Goal: Task Accomplishment & Management: Manage account settings

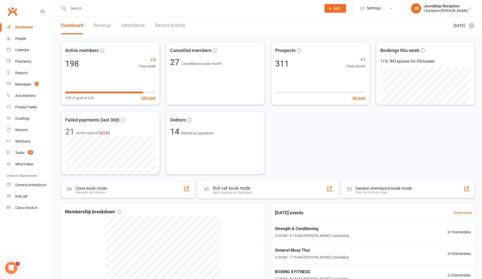
click at [236, 190] on div "Roll call kiosk mode" at bounding box center [232, 188] width 39 height 5
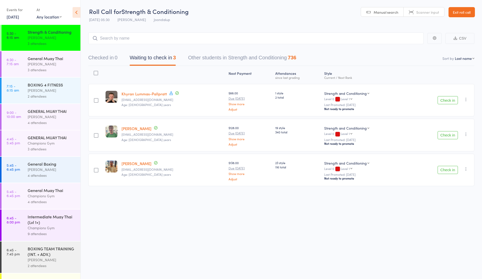
click at [449, 102] on button "Check in" at bounding box center [448, 100] width 20 height 8
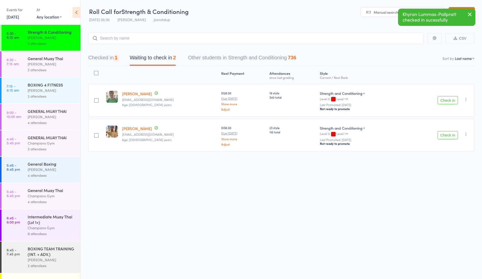
click at [449, 102] on button "Check in" at bounding box center [448, 100] width 20 height 8
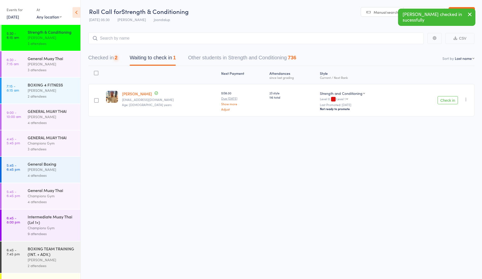
click at [449, 102] on button "Check in" at bounding box center [448, 100] width 20 height 8
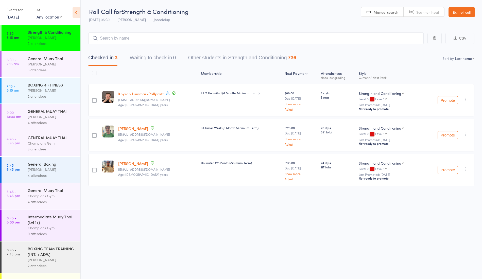
click at [129, 95] on link "Khyran Lummas-Pallpratt" at bounding box center [140, 93] width 45 height 5
click at [37, 73] on div "3 attendees" at bounding box center [52, 70] width 48 height 6
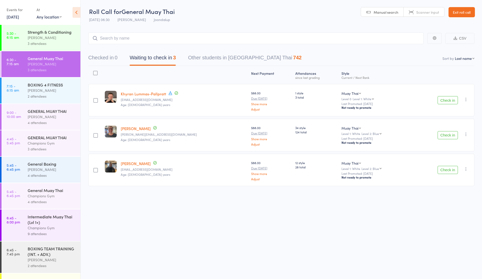
click at [446, 99] on button "Check in" at bounding box center [448, 100] width 20 height 8
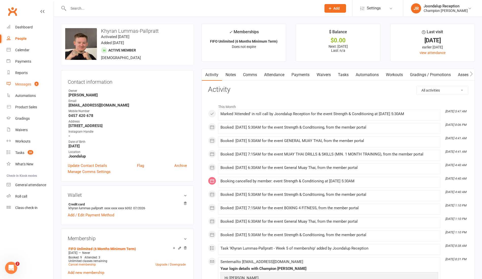
click at [30, 88] on link "Messages 6" at bounding box center [30, 84] width 47 height 11
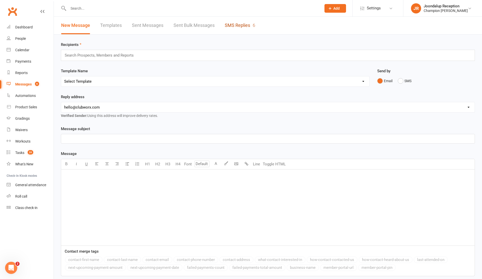
click at [247, 24] on link "SMS Replies 6" at bounding box center [240, 26] width 30 height 18
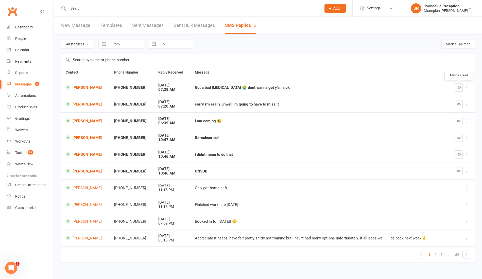
click at [458, 87] on icon "button" at bounding box center [459, 87] width 4 height 4
click at [461, 106] on button "button" at bounding box center [459, 104] width 8 height 8
click at [458, 119] on icon "button" at bounding box center [459, 121] width 4 height 4
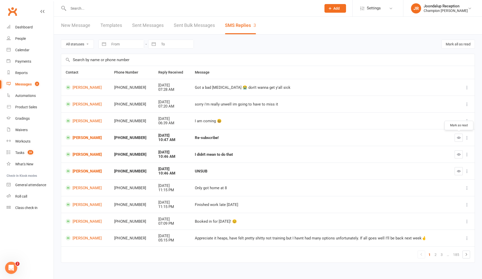
click at [458, 138] on icon "button" at bounding box center [459, 138] width 4 height 4
click at [462, 157] on button "button" at bounding box center [459, 154] width 8 height 8
click at [456, 173] on button "button" at bounding box center [459, 171] width 8 height 8
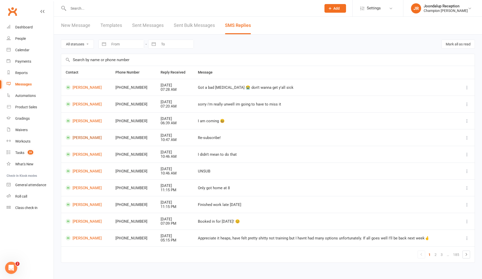
click at [85, 136] on link "Cameron Carr" at bounding box center [86, 137] width 41 height 5
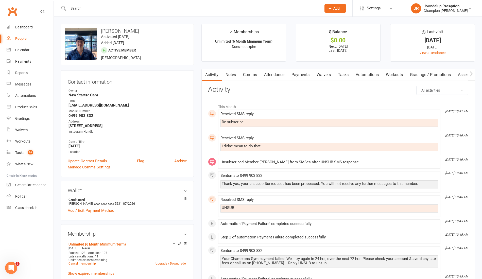
click at [257, 75] on link "Comms" at bounding box center [249, 75] width 21 height 12
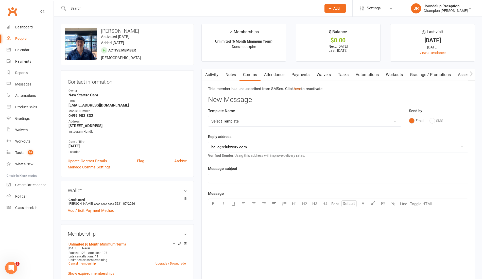
click at [300, 87] on link "here" at bounding box center [297, 89] width 7 height 5
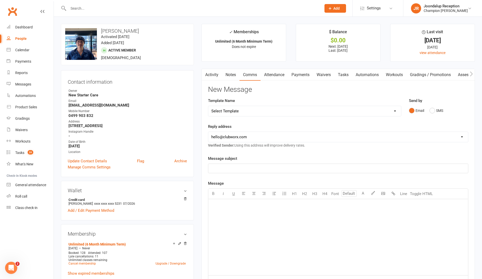
click at [300, 86] on h3 "New Message" at bounding box center [338, 90] width 260 height 8
click at [18, 151] on div "Tasks" at bounding box center [19, 153] width 9 height 4
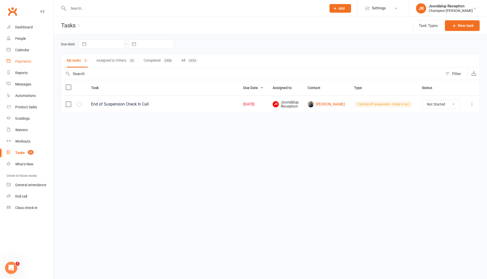
click at [16, 62] on div "Payments" at bounding box center [23, 61] width 16 height 4
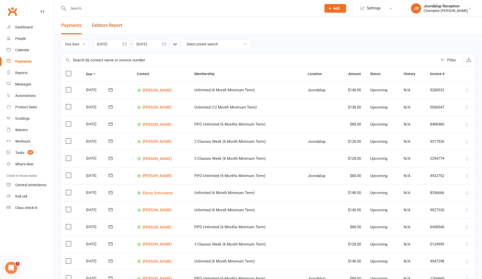
click at [122, 22] on link "Debtors Report" at bounding box center [107, 26] width 30 height 18
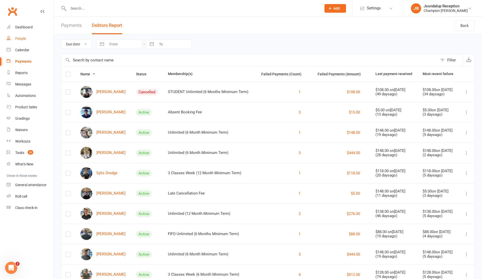
click at [21, 37] on div "People" at bounding box center [20, 39] width 11 height 4
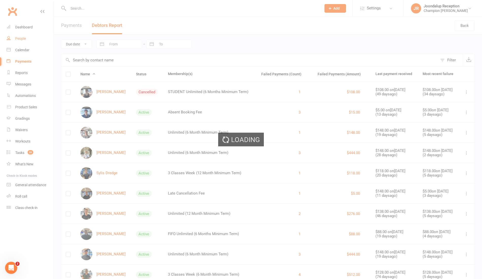
select select "100"
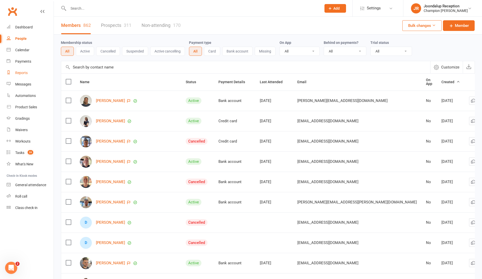
click at [30, 76] on link "Reports" at bounding box center [30, 72] width 47 height 11
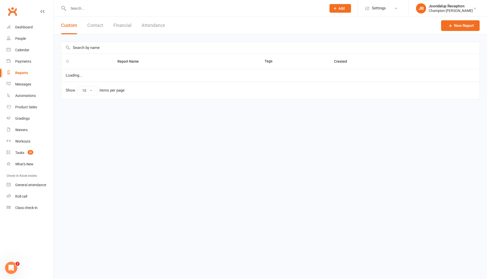
select select "50"
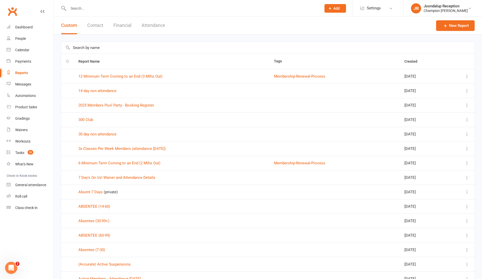
click at [113, 49] on input "text" at bounding box center [268, 48] width 414 height 12
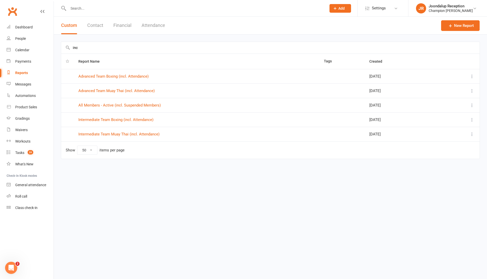
type input "inc"
click at [125, 106] on link "All Members - Active (incl. Suspended Members)" at bounding box center [119, 105] width 82 height 5
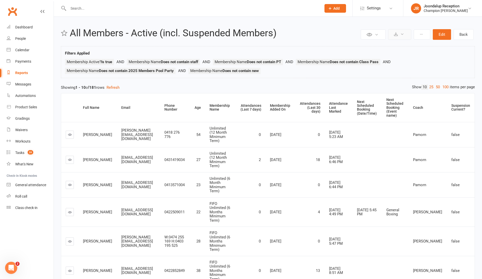
click at [400, 33] on button at bounding box center [399, 34] width 23 height 11
click at [399, 43] on link "Export to CSV" at bounding box center [384, 47] width 53 height 10
click at [83, 8] on input "text" at bounding box center [192, 8] width 251 height 7
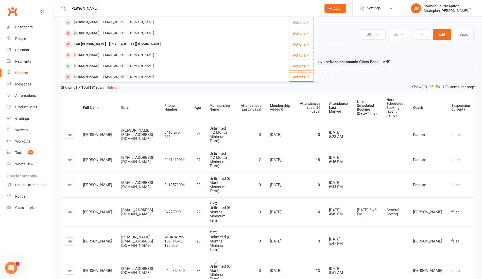
type input "alisha"
click at [88, 21] on div "Alisha Panting" at bounding box center [87, 22] width 28 height 7
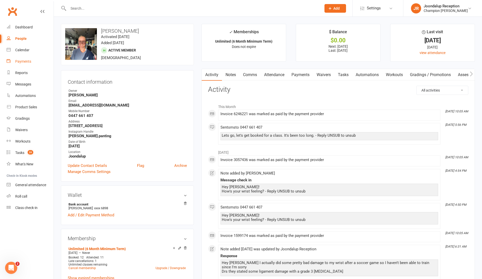
click at [15, 60] on link "Payments" at bounding box center [30, 61] width 47 height 11
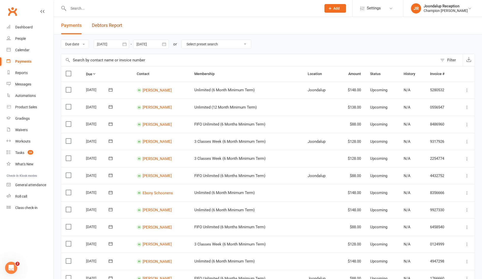
click at [121, 26] on link "Debtors Report" at bounding box center [107, 26] width 30 height 18
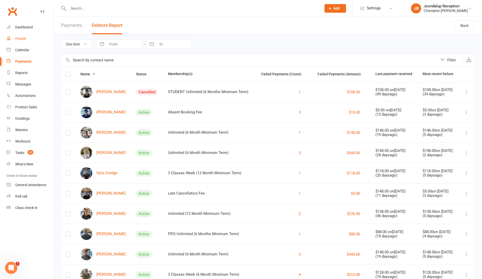
click at [25, 40] on div "People" at bounding box center [20, 39] width 11 height 4
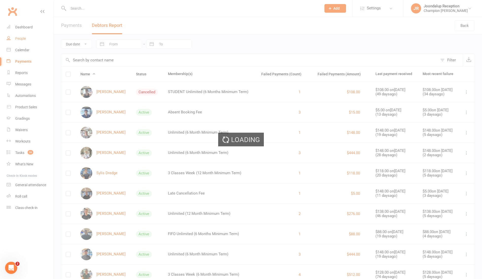
select select "100"
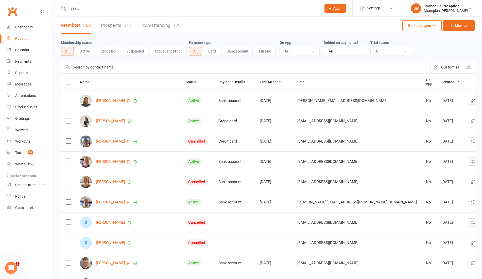
click at [132, 48] on button "Suspended" at bounding box center [135, 51] width 26 height 9
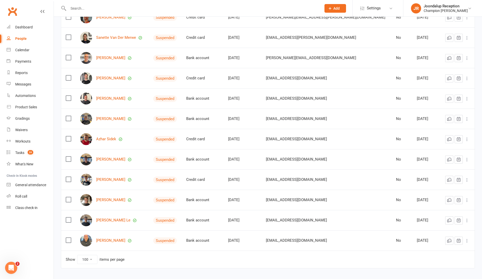
scroll to position [84, 0]
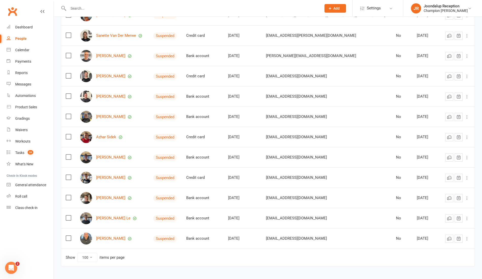
click at [91, 6] on input "text" at bounding box center [192, 8] width 251 height 7
click at [23, 74] on div "Reports" at bounding box center [21, 73] width 12 height 4
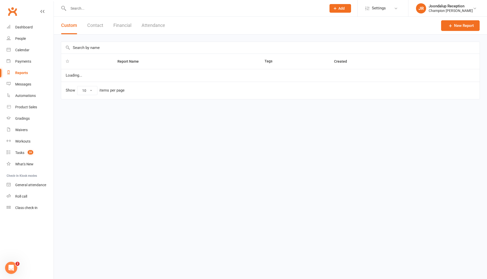
select select "50"
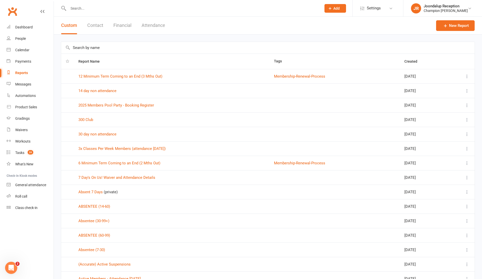
click at [151, 25] on button "Attendance" at bounding box center [154, 26] width 24 height 18
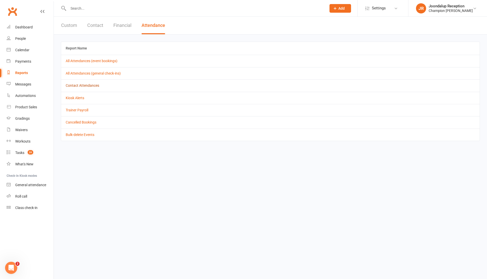
click at [98, 86] on link "Contact Attendances" at bounding box center [82, 85] width 33 height 4
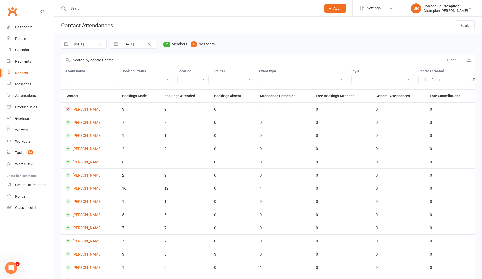
click at [67, 45] on button "button" at bounding box center [66, 44] width 9 height 9
select select "7"
select select "2025"
select select "8"
select select "2025"
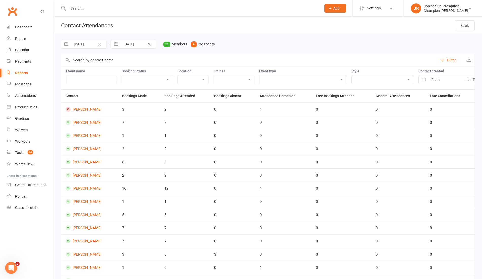
select select "9"
select select "2025"
click at [127, 63] on div "Move forward to switch to the next month." at bounding box center [131, 65] width 10 height 8
select select "10"
select select "2025"
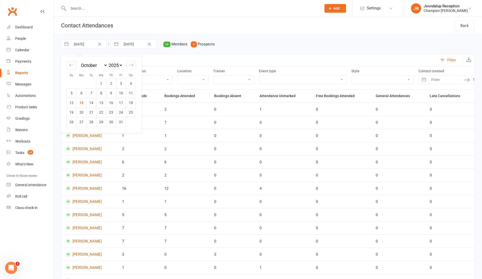
click at [127, 63] on div "Move forward to switch to the next month." at bounding box center [131, 65] width 10 height 8
select select "11"
select select "2025"
click at [70, 66] on icon "Move backward to switch to the previous month." at bounding box center [71, 65] width 5 height 5
select select "8"
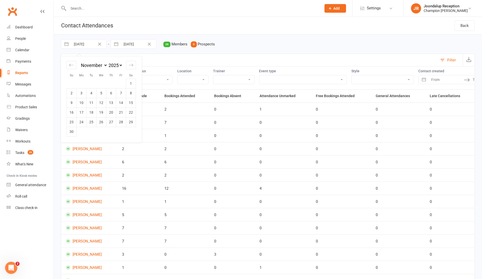
select select "2025"
click at [85, 93] on td "6" at bounding box center [82, 93] width 10 height 10
type input "06 Oct 2025"
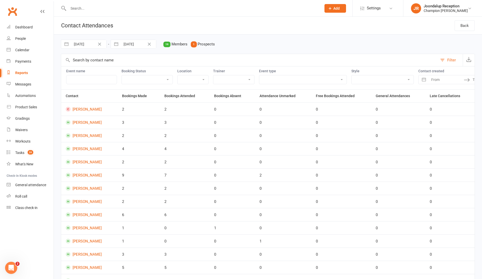
click at [64, 44] on button "button" at bounding box center [66, 44] width 9 height 9
select select "8"
select select "2025"
select select "9"
select select "2025"
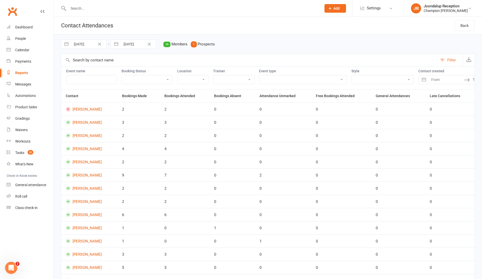
select select "10"
select select "2025"
click at [130, 92] on td "11" at bounding box center [131, 93] width 10 height 10
type input "11 Oct 2025"
click at [64, 45] on button "button" at bounding box center [66, 44] width 9 height 9
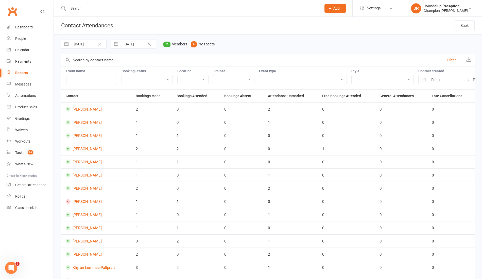
select select "8"
select select "2025"
select select "9"
select select "2025"
select select "10"
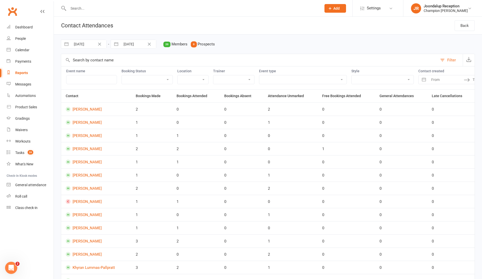
select select "2025"
click at [79, 97] on td "6" at bounding box center [82, 93] width 10 height 10
type input "06 Oct 2025"
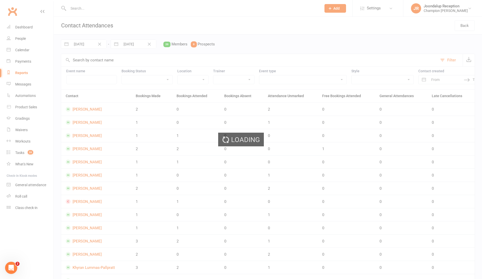
click at [128, 43] on div "Loading" at bounding box center [241, 139] width 482 height 279
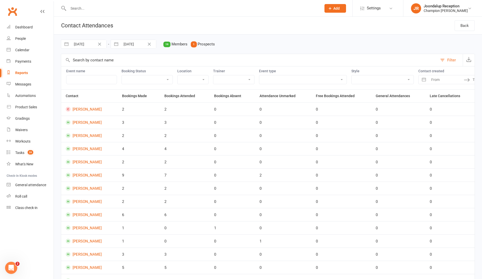
click at [120, 44] on button "button" at bounding box center [116, 44] width 9 height 9
select select "8"
select select "2025"
select select "9"
select select "2025"
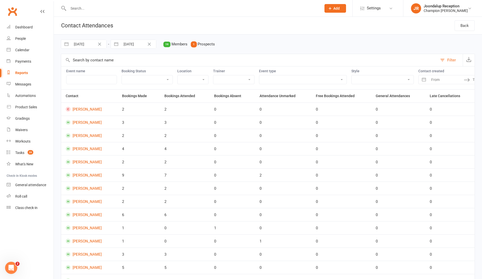
select select "10"
select select "2025"
click at [183, 92] on td "11" at bounding box center [181, 93] width 10 height 10
type input "11 Oct 2025"
click at [162, 79] on select "Attended Absent Not absent Attendance not marked" at bounding box center [147, 79] width 51 height 9
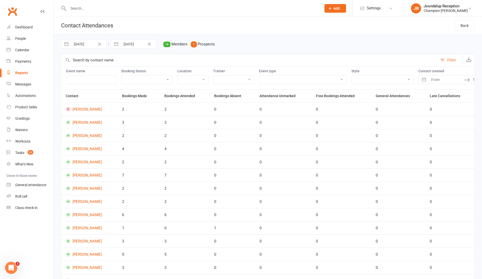
drag, startPoint x: 315, startPoint y: 80, endPoint x: 310, endPoint y: 105, distance: 25.9
click at [310, 105] on div "06 Oct 2025 Navigate forward to interact with the calendar and select a date. P…" at bounding box center [268, 219] width 428 height 368
select select "22105"
click at [259, 75] on select "Admin Class Club Cleaning Member Event Pack Down/End of Shift PT - Boxing (30 m…" at bounding box center [302, 79] width 87 height 9
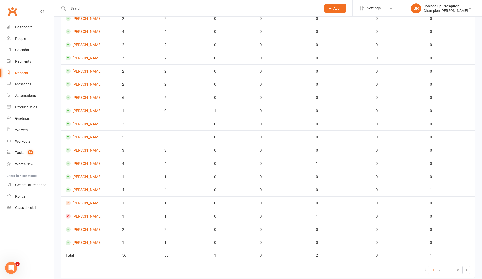
scroll to position [118, 0]
click at [465, 270] on icon at bounding box center [466, 269] width 6 height 6
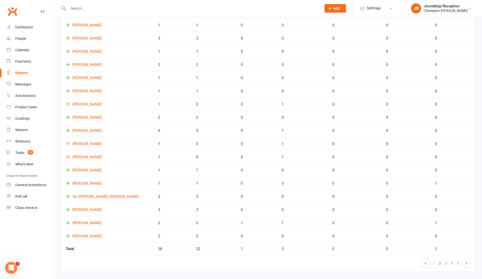
scroll to position [133, 0]
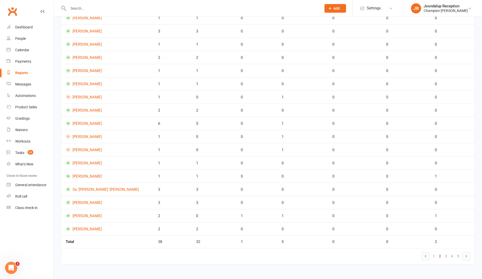
click at [467, 256] on icon at bounding box center [467, 256] width 2 height 3
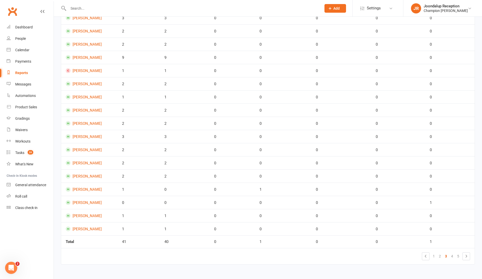
click at [82, 5] on input "text" at bounding box center [192, 8] width 251 height 7
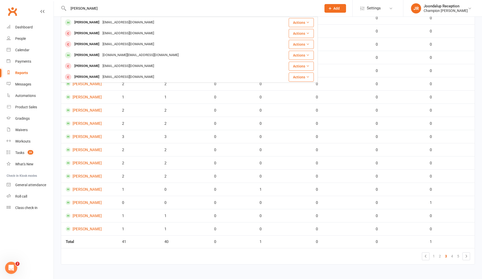
type input "LUKE"
click at [101, 22] on div "luke656@live.co.uk" at bounding box center [128, 22] width 55 height 7
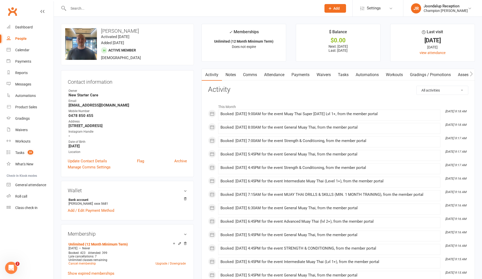
click at [280, 72] on link "Attendance" at bounding box center [274, 75] width 27 height 12
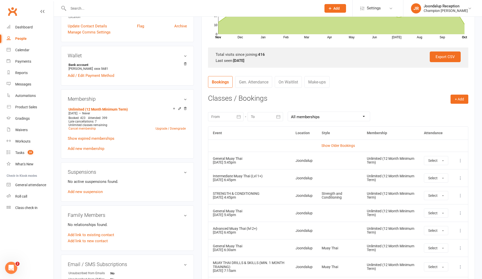
scroll to position [115, 0]
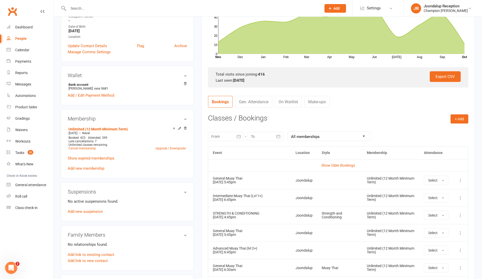
click at [327, 164] on link "Show Older Bookings" at bounding box center [337, 165] width 33 height 4
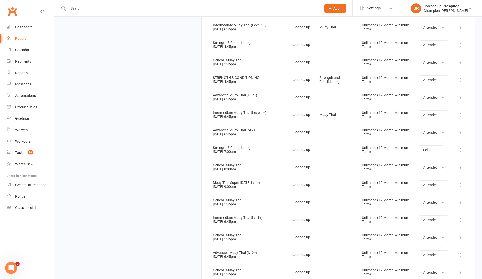
scroll to position [7443, 0]
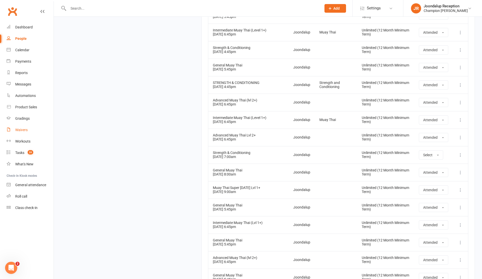
click at [23, 130] on div "Waivers" at bounding box center [21, 130] width 12 height 4
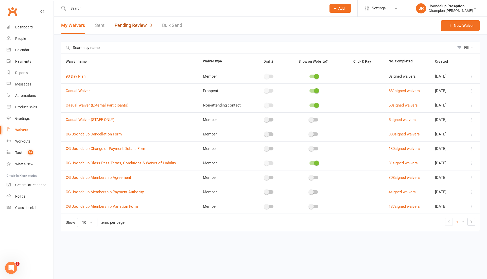
click at [141, 20] on link "Pending Review 0" at bounding box center [133, 26] width 37 height 18
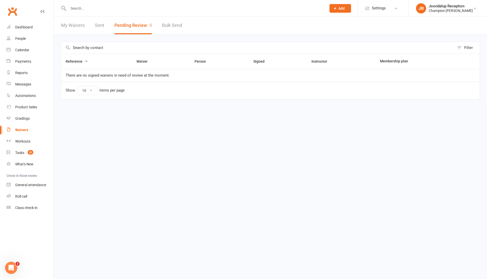
click at [125, 12] on input "text" at bounding box center [195, 8] width 256 height 7
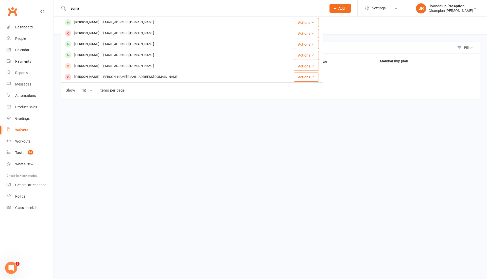
type input "sunia"
click at [119, 25] on div "latusunia0@gmail.com" at bounding box center [128, 22] width 55 height 7
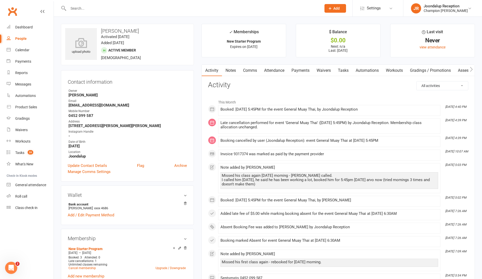
click at [234, 66] on link "Notes" at bounding box center [231, 71] width 18 height 12
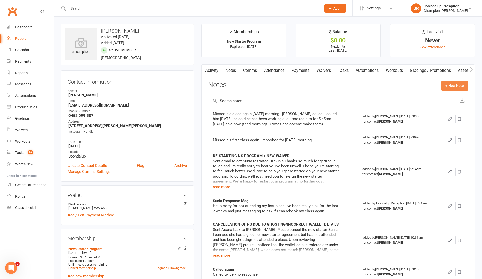
click at [442, 88] on button "+ New Note" at bounding box center [454, 85] width 27 height 9
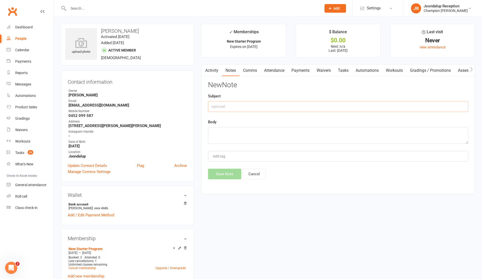
click at [248, 110] on input "text" at bounding box center [338, 106] width 260 height 11
type input "C"
type input "Missed class"
click at [249, 136] on textarea at bounding box center [338, 135] width 260 height 17
type textarea "S"
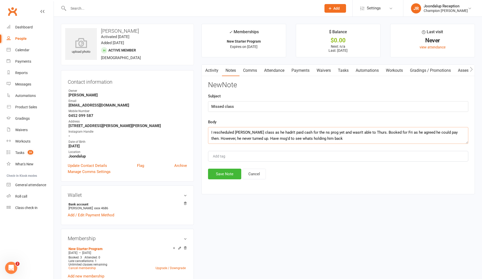
type textarea "I rescheduled Sunia's class as he hadn't paid cash for the ns prog yet and wasn…"
click at [226, 173] on button "Save Note" at bounding box center [224, 174] width 33 height 11
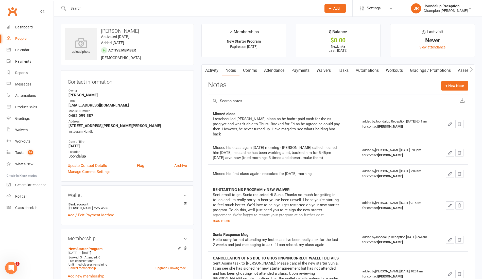
click at [84, 8] on input "text" at bounding box center [192, 8] width 251 height 7
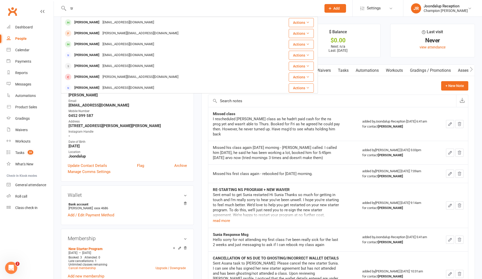
type input "t"
type input "alan"
click at [88, 22] on div "Alan Turner" at bounding box center [87, 22] width 28 height 7
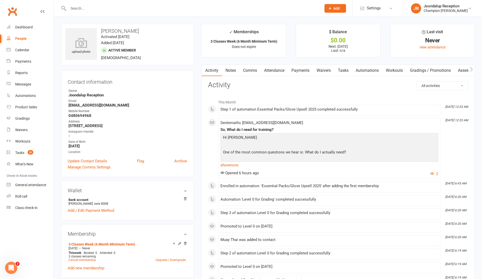
click at [87, 8] on input "text" at bounding box center [192, 8] width 251 height 7
click at [277, 71] on link "Attendance" at bounding box center [274, 71] width 27 height 12
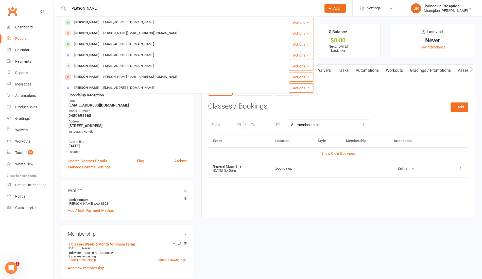
type input "troy"
click at [101, 42] on div "troynathan67@gmail.com" at bounding box center [128, 44] width 55 height 7
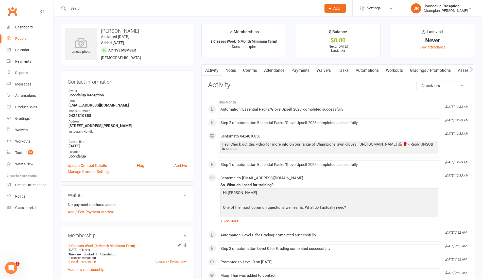
click at [317, 71] on link "Waivers" at bounding box center [323, 71] width 21 height 12
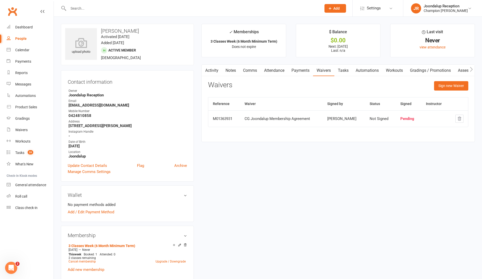
click at [210, 69] on link "Activity" at bounding box center [212, 71] width 20 height 12
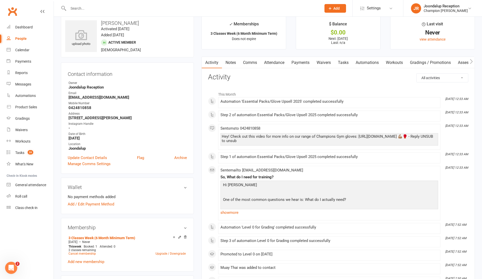
scroll to position [10, 0]
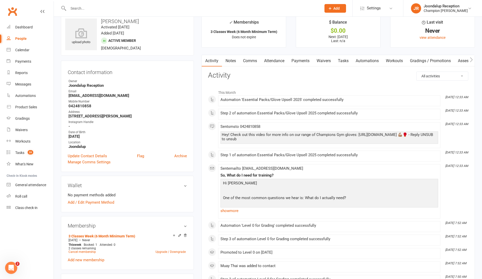
click at [279, 63] on link "Attendance" at bounding box center [274, 61] width 27 height 12
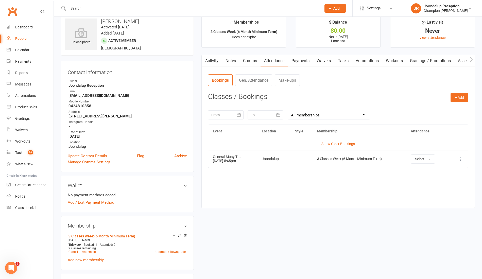
click at [231, 64] on link "Notes" at bounding box center [231, 61] width 18 height 12
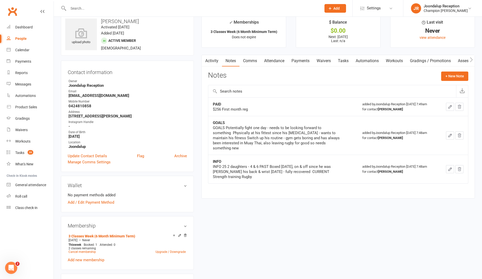
click at [84, 5] on input "text" at bounding box center [192, 8] width 251 height 7
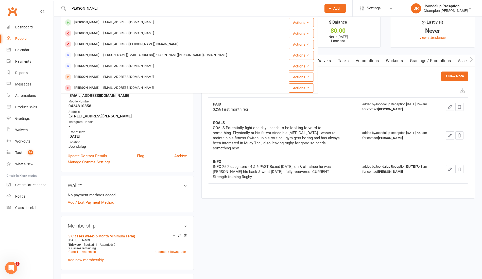
type input "alan"
click at [101, 24] on div "alanturner2547@gmail.com" at bounding box center [128, 22] width 55 height 7
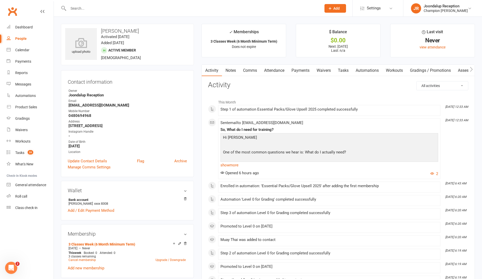
click at [237, 71] on link "Notes" at bounding box center [231, 71] width 18 height 12
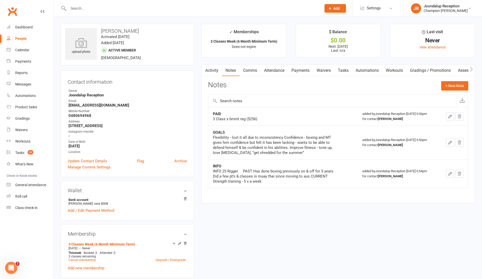
click at [100, 4] on div at bounding box center [189, 8] width 257 height 16
click at [99, 10] on input "text" at bounding box center [192, 8] width 251 height 7
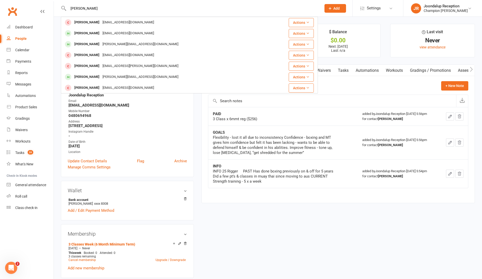
type input "tim"
click at [94, 74] on div "Timothy Negrulj" at bounding box center [87, 76] width 28 height 7
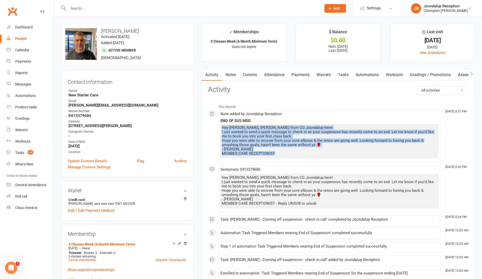
drag, startPoint x: 280, startPoint y: 154, endPoint x: 215, endPoint y: 128, distance: 69.5
click at [215, 128] on div "This Month Oct 9, 5:27 PM Note added by Joondalup Reception END OF SUS MSG Hey …" at bounding box center [338, 242] width 260 height 282
copy div "Hey Timothy, Ayla from CG Joondalup here! I just wanted to send a quick message…"
click at [22, 150] on link "Tasks 20" at bounding box center [30, 152] width 47 height 11
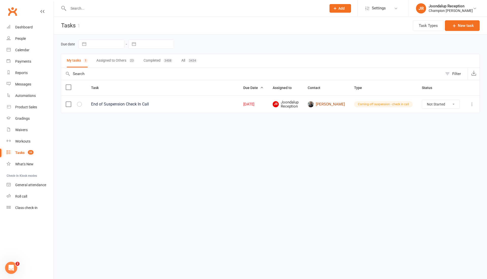
click at [338, 101] on link "Shivan Jagatia" at bounding box center [326, 104] width 37 height 6
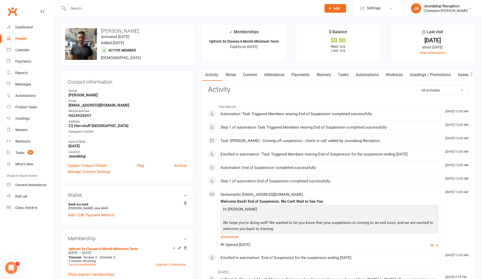
click at [236, 76] on link "Notes" at bounding box center [231, 75] width 18 height 12
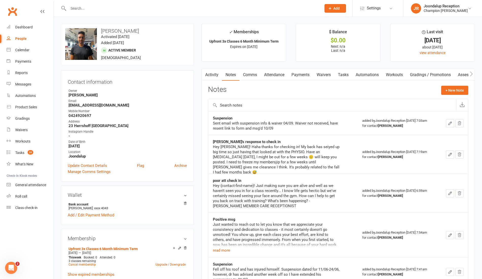
click at [252, 75] on link "Comms" at bounding box center [249, 75] width 21 height 12
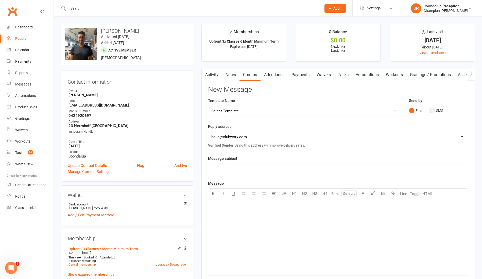
click at [440, 112] on button "SMS" at bounding box center [436, 111] width 14 height 10
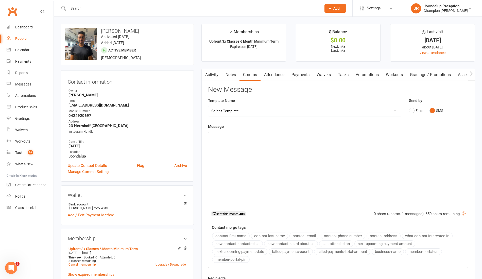
click at [263, 137] on p "﻿" at bounding box center [338, 136] width 254 height 6
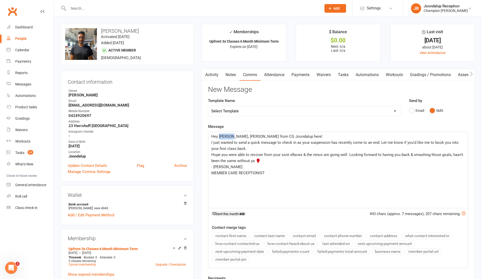
drag, startPoint x: 232, startPoint y: 136, endPoint x: 219, endPoint y: 136, distance: 13.2
click at [219, 136] on span "Hey Timothy, Ayla from CG Joondalup here!" at bounding box center [266, 136] width 111 height 5
click at [239, 147] on p "I just wanted to send a quick message to check in as your suspension has recent…" at bounding box center [338, 146] width 254 height 12
drag, startPoint x: 345, startPoint y: 154, endPoint x: 280, endPoint y: 157, distance: 64.2
click at [280, 157] on p "Hope you were able to recover from your sore elbows & the renos are going well.…" at bounding box center [338, 158] width 254 height 12
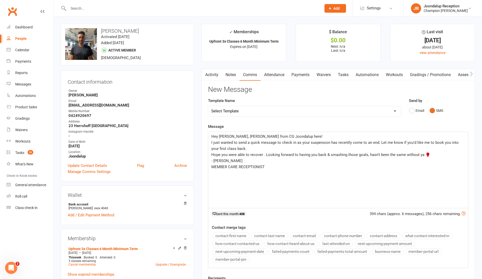
click at [264, 154] on span "Hope you were able to recover . Looking forward to having you back & smashing t…" at bounding box center [320, 154] width 219 height 5
click at [368, 170] on p "MEMBER CARE RECEPTIONIST" at bounding box center [338, 173] width 254 height 6
drag, startPoint x: 481, startPoint y: 118, endPoint x: 482, endPoint y: 123, distance: 4.3
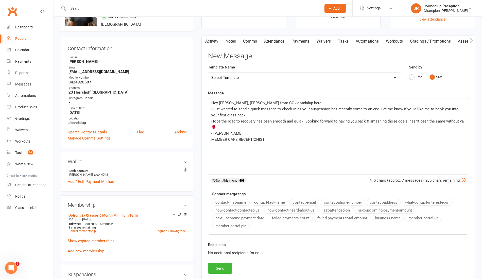
scroll to position [35, 0]
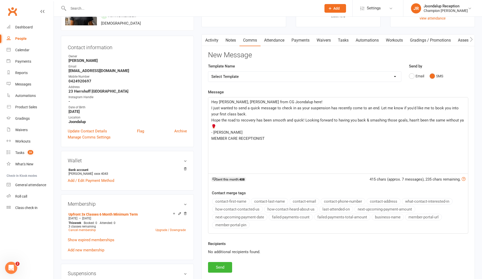
click at [408, 120] on span "Hope the road to recovery has been smooth and quick! Looking forward to having …" at bounding box center [337, 123] width 253 height 11
click at [427, 120] on span "Hope the road to recovery has been smooth and quick! Looking forward to having …" at bounding box center [335, 123] width 249 height 11
click at [422, 128] on p "Hope the road to recovery has been smooth and quick! Looking forward to having …" at bounding box center [338, 123] width 254 height 12
click at [231, 126] on span "Hope the road to recovery has been smooth and quick! Looking forward to having …" at bounding box center [336, 123] width 251 height 11
click at [232, 127] on span "Hope the road to recovery has been smooth and quick! Looking forward to having …" at bounding box center [336, 123] width 251 height 11
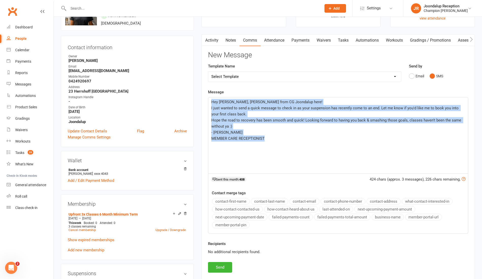
drag, startPoint x: 269, startPoint y: 136, endPoint x: 205, endPoint y: 102, distance: 72.7
click at [205, 102] on div "Activity Notes Comms Attendance Payments Waivers Tasks Automations Workouts Gra…" at bounding box center [337, 157] width 273 height 246
copy div "Hey Shivan, Ayla from CG Joondalup here! I just wanted to send a quick message …"
click at [215, 270] on button "Send" at bounding box center [220, 267] width 24 height 11
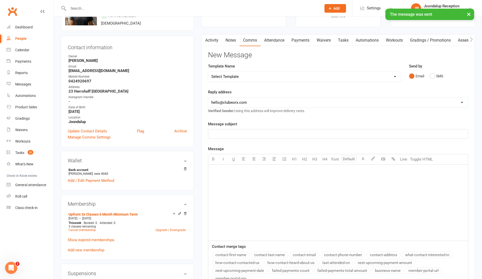
click at [228, 43] on link "Notes" at bounding box center [231, 41] width 18 height 12
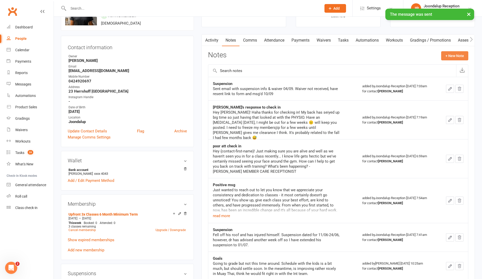
click at [447, 58] on button "+ New Note" at bounding box center [454, 55] width 27 height 9
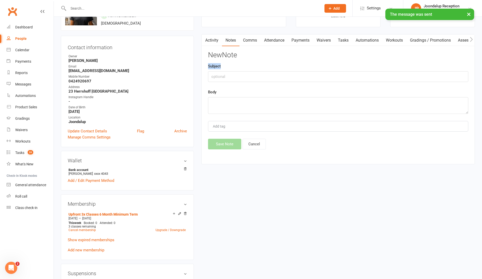
drag, startPoint x: 343, startPoint y: 70, endPoint x: 343, endPoint y: 77, distance: 7.9
click at [343, 77] on div "Subject" at bounding box center [338, 72] width 260 height 19
click at [343, 77] on input "text" at bounding box center [338, 76] width 260 height 11
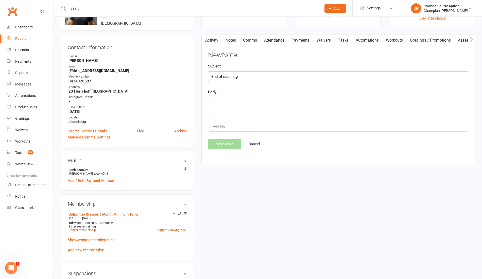
type input "End of sus msg"
click at [278, 101] on textarea at bounding box center [338, 105] width 260 height 17
paste textarea "Hey Shivan, Ayla from CG Joondalup here! I just wanted to send a quick message …"
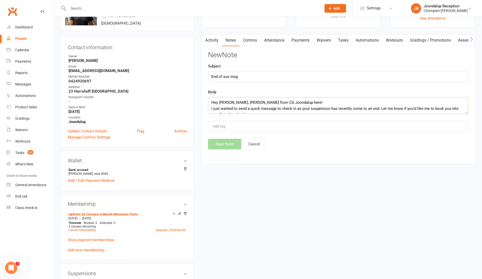
scroll to position [33, 0]
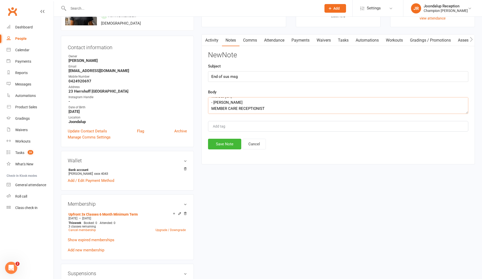
type textarea "Hey Shivan, Ayla from CG Joondalup here! I just wanted to send a quick message …"
click at [225, 144] on button "Save Note" at bounding box center [224, 144] width 33 height 11
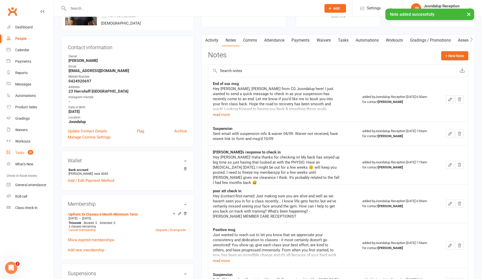
click at [21, 149] on link "Tasks 20" at bounding box center [30, 152] width 47 height 11
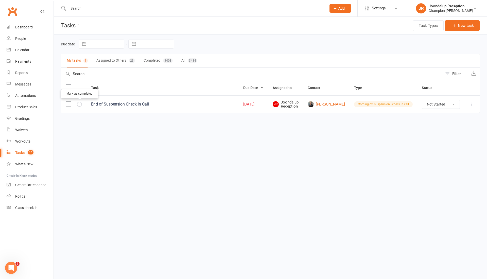
click at [80, 103] on button "button" at bounding box center [79, 104] width 5 height 5
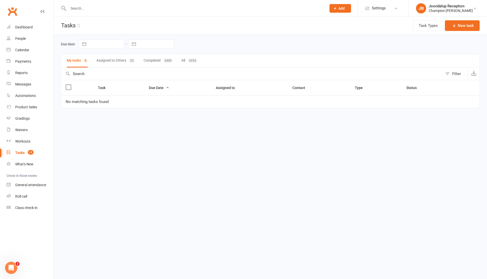
click at [107, 13] on div at bounding box center [192, 8] width 262 height 16
click at [101, 8] on input "text" at bounding box center [195, 8] width 256 height 7
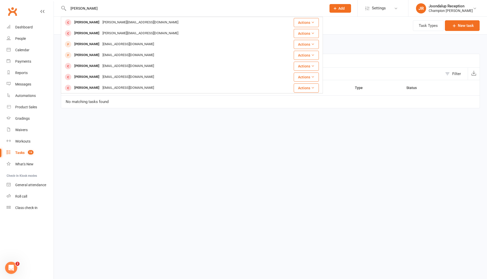
type input "ryan"
click at [90, 68] on div "Ryan Mcleod" at bounding box center [87, 65] width 28 height 7
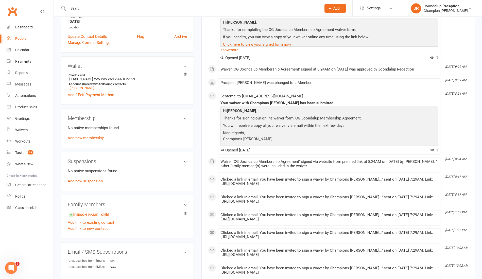
scroll to position [127, 0]
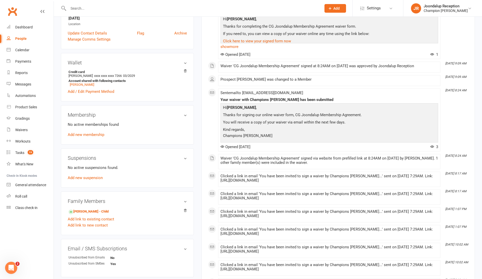
click at [100, 136] on link "Add new membership" at bounding box center [86, 134] width 37 height 5
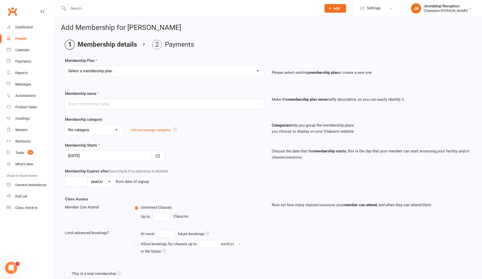
click at [192, 73] on select "Select a membership plan Create new Membership Plan New Starter Program FIFO Ne…" at bounding box center [164, 71] width 199 height 10
click at [317, 49] on ol "Membership details Payments" at bounding box center [268, 45] width 406 height 10
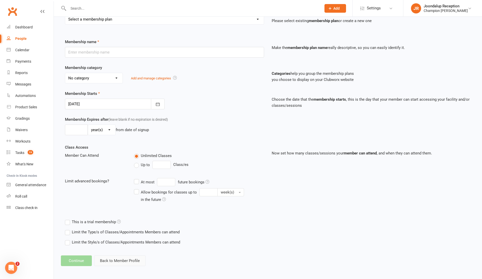
click at [117, 258] on button "Back to Member Profile" at bounding box center [119, 260] width 51 height 11
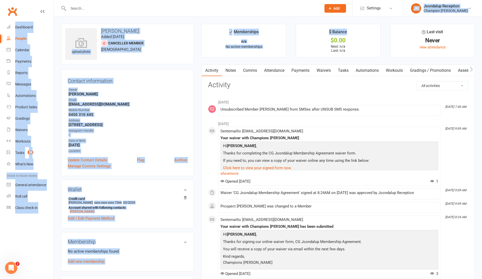
drag, startPoint x: 384, startPoint y: 11, endPoint x: 372, endPoint y: 28, distance: 20.4
click at [339, 8] on span "Add" at bounding box center [336, 8] width 6 height 4
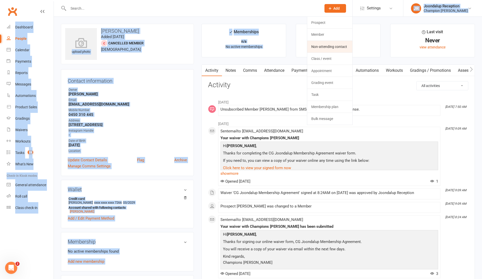
click at [317, 43] on link "Non-attending contact" at bounding box center [329, 47] width 45 height 12
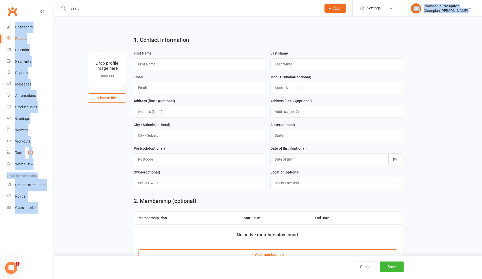
click at [199, 40] on h2 "1. Contact Information" at bounding box center [268, 40] width 268 height 6
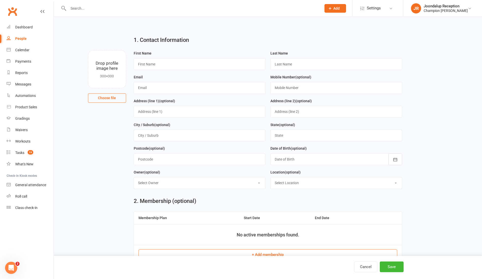
scroll to position [19, 0]
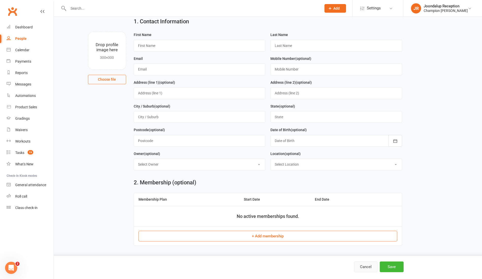
click at [362, 266] on button "Cancel" at bounding box center [365, 267] width 23 height 11
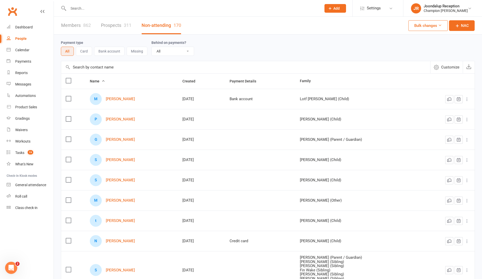
click at [95, 9] on input "text" at bounding box center [192, 8] width 251 height 7
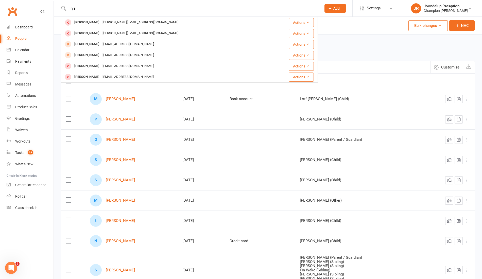
type input "rya"
click at [103, 64] on div "taipari@yahoo.com" at bounding box center [128, 65] width 55 height 7
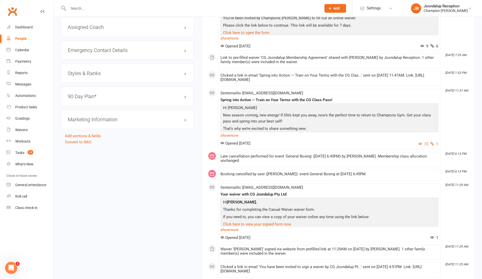
scroll to position [412, 0]
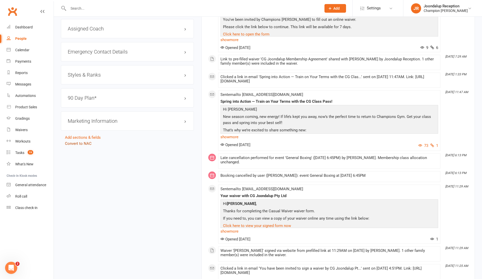
click at [85, 142] on link "Convert to NAC" at bounding box center [78, 143] width 27 height 5
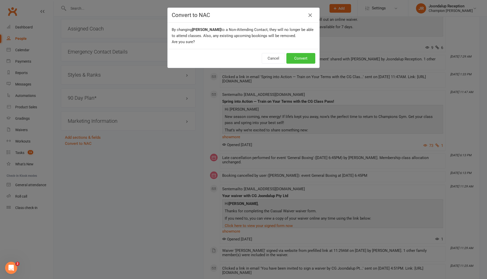
click at [299, 55] on button "Convert" at bounding box center [300, 58] width 29 height 11
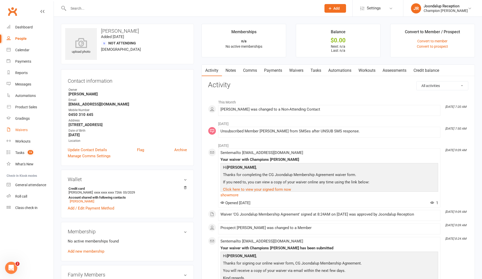
click at [26, 129] on div "Waivers" at bounding box center [21, 130] width 12 height 4
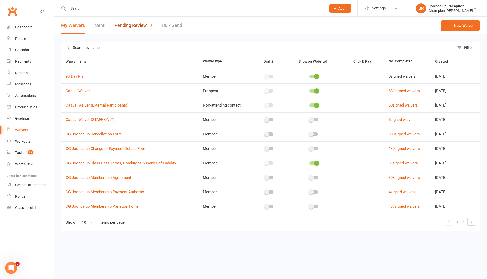
click at [134, 31] on link "Pending Review 0" at bounding box center [133, 26] width 37 height 18
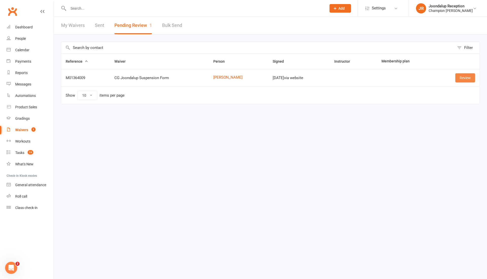
click at [467, 74] on link "Review" at bounding box center [465, 77] width 20 height 9
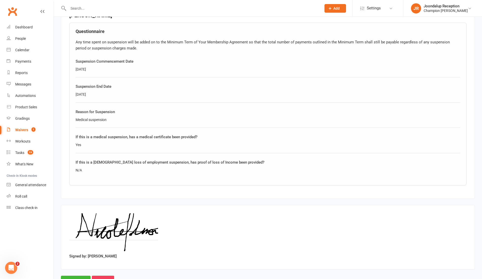
scroll to position [265, 0]
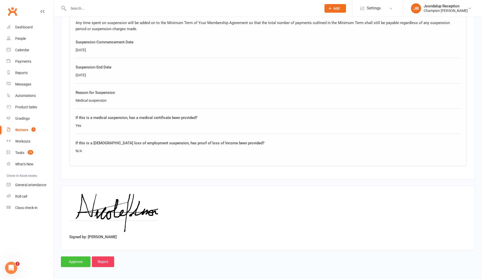
click at [70, 261] on input "Approve" at bounding box center [76, 261] width 30 height 11
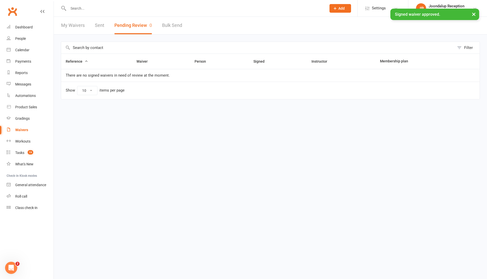
click at [98, 9] on div "× Signed waiver approved." at bounding box center [240, 9] width 480 height 0
click at [85, 8] on input "text" at bounding box center [195, 8] width 256 height 7
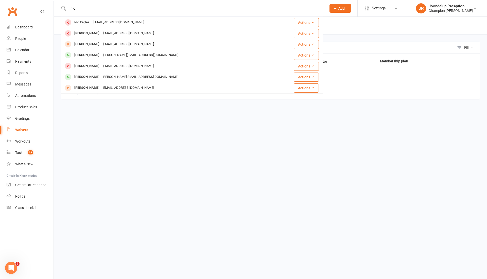
type input "nic"
click at [87, 57] on div "Nicole Paterson" at bounding box center [87, 54] width 28 height 7
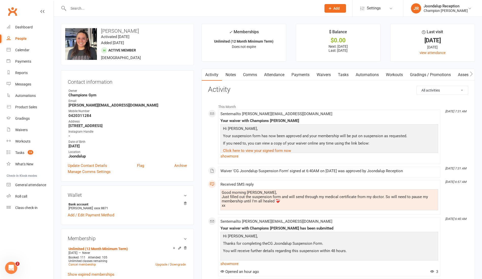
click at [303, 78] on link "Payments" at bounding box center [300, 75] width 25 height 12
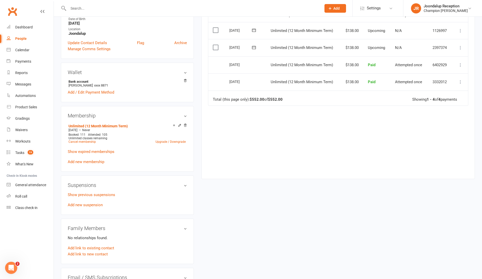
scroll to position [126, 0]
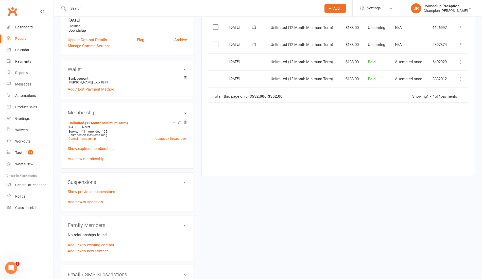
click at [97, 200] on link "Add new suspension" at bounding box center [85, 202] width 35 height 5
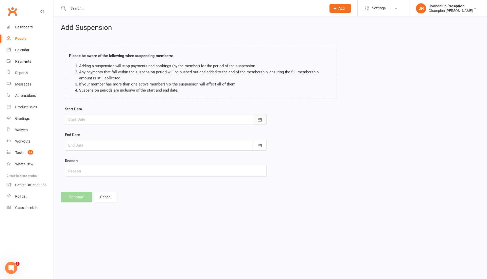
click at [260, 114] on button "button" at bounding box center [260, 119] width 14 height 11
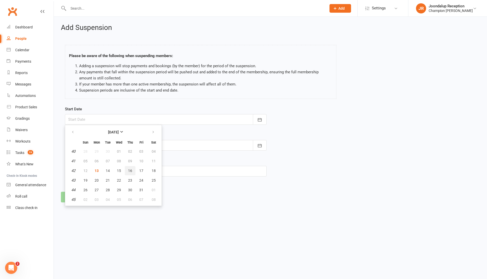
click at [126, 173] on button "16" at bounding box center [130, 170] width 11 height 9
type input "16 Oct 2025"
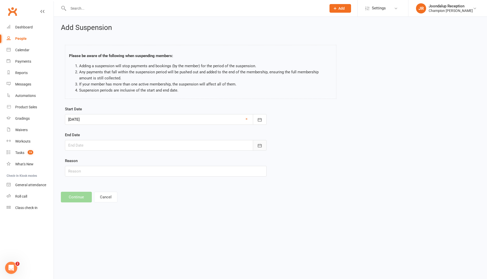
click at [262, 146] on icon "button" at bounding box center [259, 145] width 5 height 5
click at [153, 158] on icon "button" at bounding box center [153, 158] width 4 height 4
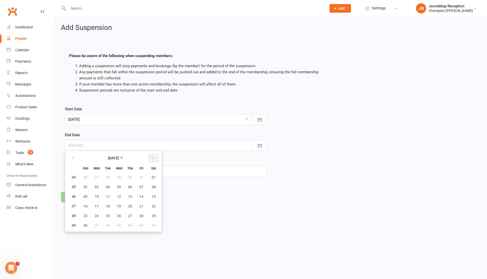
click at [153, 158] on icon "button" at bounding box center [153, 158] width 4 height 4
click at [139, 197] on span "16" at bounding box center [141, 197] width 4 height 4
type input "16 Jan 2026"
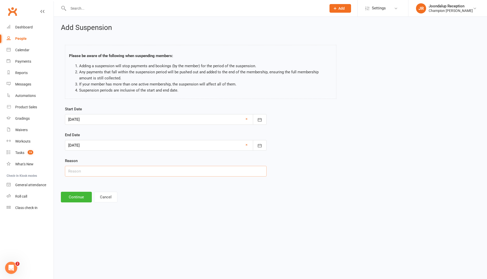
click at [89, 173] on input "text" at bounding box center [166, 171] width 202 height 11
type input "Injury - med cert"
click at [88, 199] on button "Continue" at bounding box center [76, 197] width 31 height 11
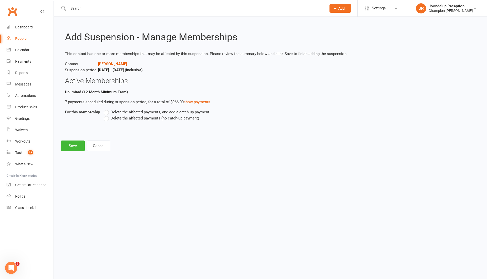
click at [106, 118] on label "Delete the affected payments (no catch-up payment)" at bounding box center [151, 118] width 95 height 6
click at [106, 115] on input "Delete the affected payments (no catch-up payment)" at bounding box center [105, 115] width 3 height 0
click at [73, 145] on button "Save" at bounding box center [73, 146] width 24 height 11
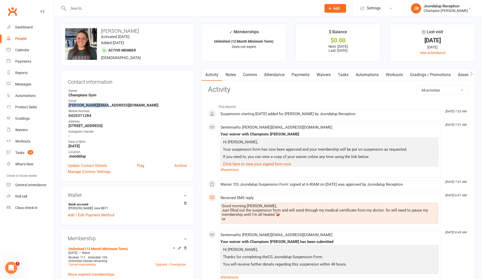
drag, startPoint x: 114, startPoint y: 105, endPoint x: 65, endPoint y: 105, distance: 49.0
click at [65, 105] on div "Contact information Owner Champions Gym Email nicole@milkable.me Mobile Number …" at bounding box center [127, 125] width 133 height 111
copy strong "nicole@milkable.me"
click at [230, 76] on link "Notes" at bounding box center [231, 75] width 18 height 12
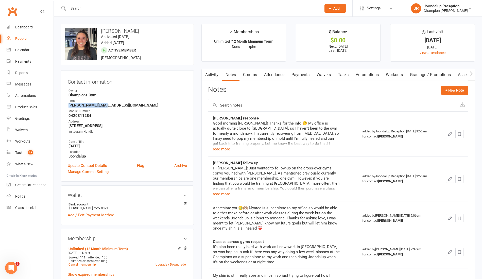
click at [205, 73] on icon "button" at bounding box center [204, 73] width 3 height 5
click at [217, 74] on link "Activity" at bounding box center [212, 75] width 20 height 12
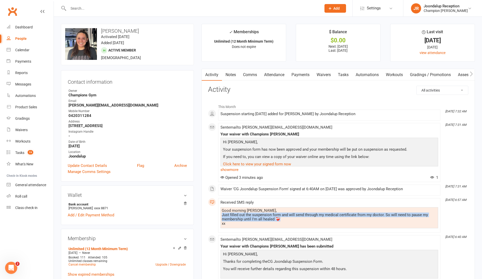
drag, startPoint x: 279, startPoint y: 219, endPoint x: 218, endPoint y: 215, distance: 61.0
click at [218, 215] on li "Oct 13, 6:57 AM Received SMS reply Good morning Ayla, Just filled out the suspe…" at bounding box center [329, 215] width 222 height 35
copy div "Just filled out the suspension form and will send through my medical certificat…"
click at [237, 75] on link "Notes" at bounding box center [231, 75] width 18 height 12
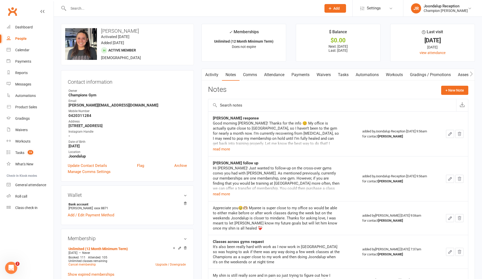
click at [452, 95] on div "Notes + New Note" at bounding box center [338, 92] width 260 height 13
click at [451, 89] on button "+ New Note" at bounding box center [454, 90] width 27 height 9
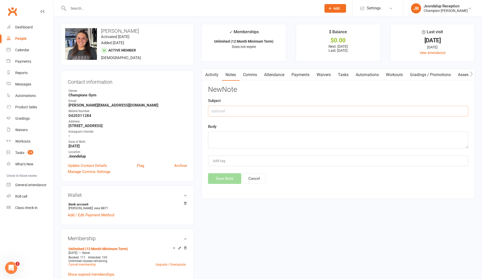
click at [288, 115] on input "text" at bounding box center [338, 111] width 260 height 11
type input "Suspension"
click at [289, 132] on textarea at bounding box center [338, 140] width 260 height 17
paste textarea "Just filled out the suspension form and will send through my medical certificat…"
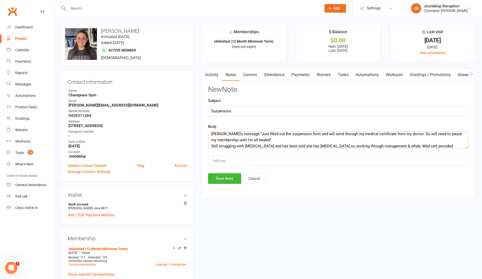
scroll to position [9, 0]
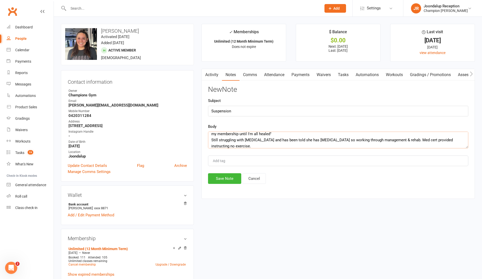
type textarea "Nicole's message "Just filled out the suspension form and will send through my …"
click at [233, 180] on button "Save Note" at bounding box center [224, 178] width 33 height 11
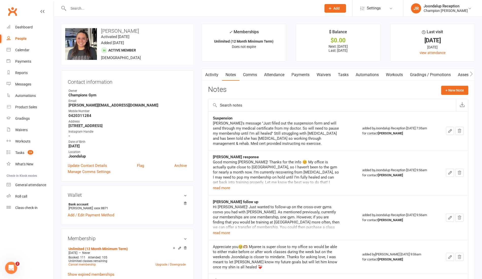
click at [135, 28] on h3 "Nicole Paterson" at bounding box center [127, 31] width 124 height 6
click at [91, 7] on input "text" at bounding box center [192, 8] width 251 height 7
type input "e"
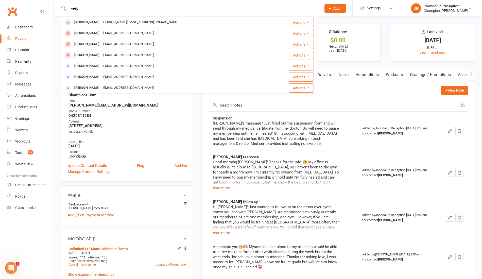
type input "keely"
click at [90, 23] on div "Keely-Shae Anderson" at bounding box center [87, 22] width 28 height 7
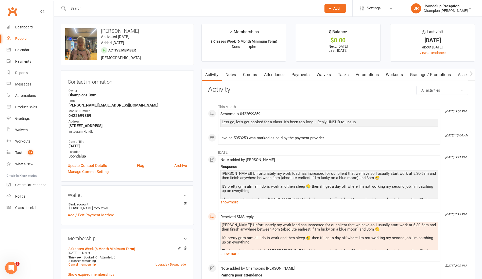
click at [302, 76] on link "Payments" at bounding box center [300, 75] width 25 height 12
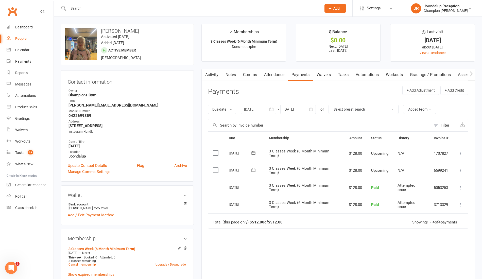
click at [263, 108] on div at bounding box center [259, 109] width 36 height 9
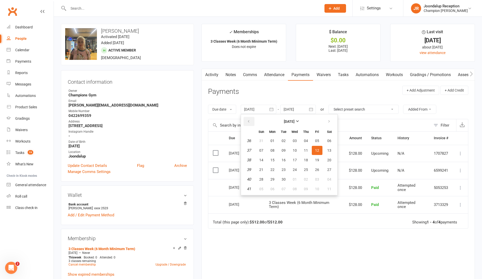
click at [250, 117] on button "button" at bounding box center [249, 121] width 11 height 9
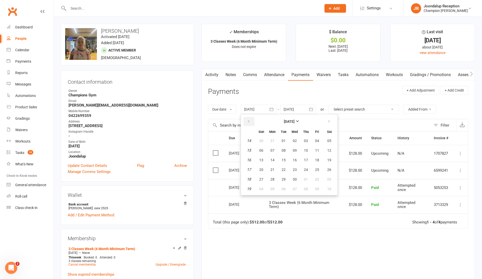
click at [250, 117] on button "button" at bounding box center [249, 121] width 11 height 9
click at [277, 151] on button "03" at bounding box center [272, 150] width 11 height 9
type input "03 Mar 2025"
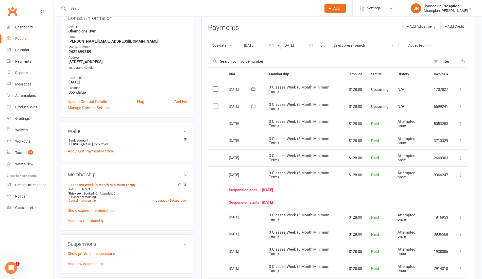
scroll to position [93, 0]
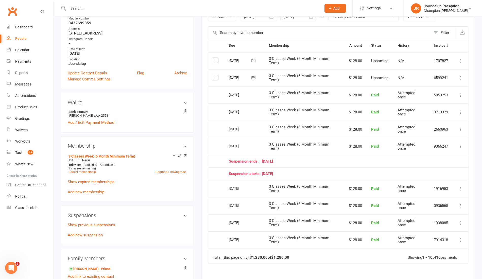
click at [103, 181] on link "Show expired memberships" at bounding box center [91, 182] width 47 height 5
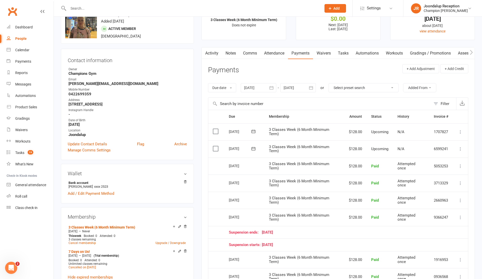
scroll to position [13, 0]
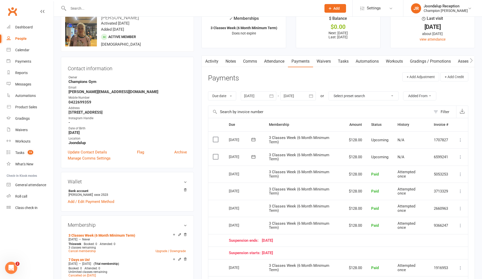
click at [309, 94] on icon "button" at bounding box center [310, 95] width 5 height 5
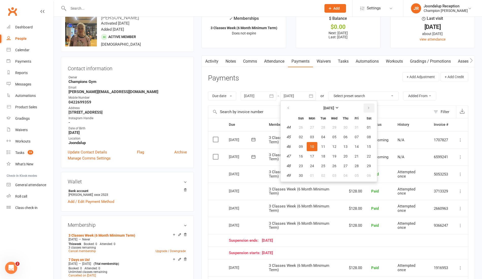
click at [369, 107] on icon "button" at bounding box center [369, 108] width 4 height 4
click at [357, 145] on span "16" at bounding box center [357, 147] width 4 height 4
type input "16 Jan 2026"
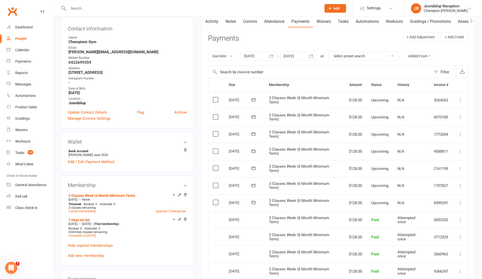
scroll to position [53, 0]
click at [22, 128] on div "Waivers" at bounding box center [21, 130] width 12 height 4
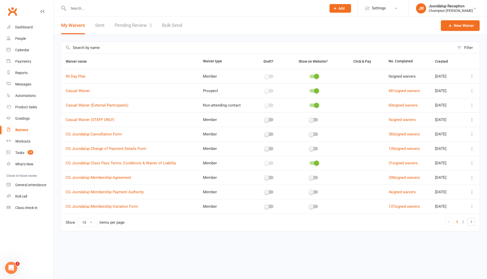
click at [473, 134] on icon at bounding box center [472, 134] width 5 height 5
click at [440, 162] on link "Copy external link to clipboard" at bounding box center [445, 164] width 60 height 10
click at [104, 7] on input "text" at bounding box center [195, 8] width 256 height 7
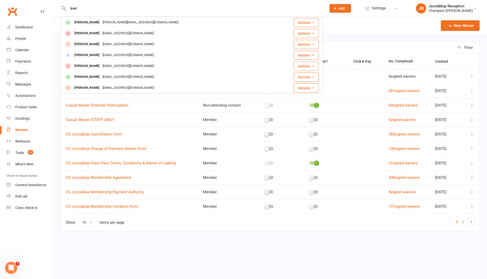
type input "keel"
click at [101, 23] on div "Keely-Shae Anderson" at bounding box center [87, 22] width 28 height 7
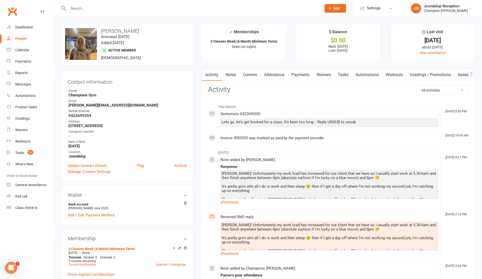
click at [241, 72] on link "Comms" at bounding box center [249, 75] width 21 height 12
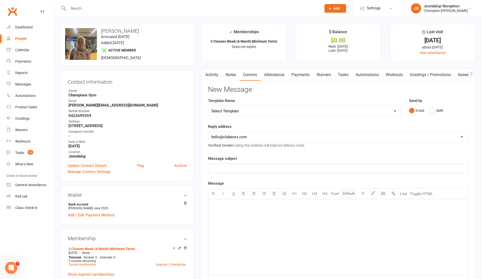
click at [232, 70] on link "Notes" at bounding box center [231, 75] width 18 height 12
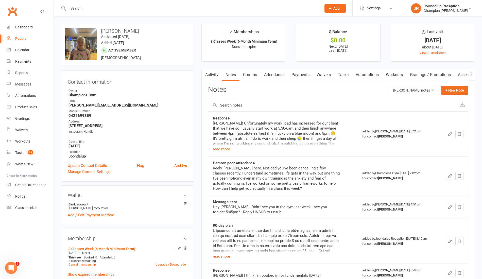
click at [454, 85] on div "Activity Notes Comms Attendance Payments Waivers Tasks Automations Workouts Gra…" at bounding box center [337, 265] width 273 height 393
click at [446, 89] on button "+ New Note" at bounding box center [454, 90] width 27 height 9
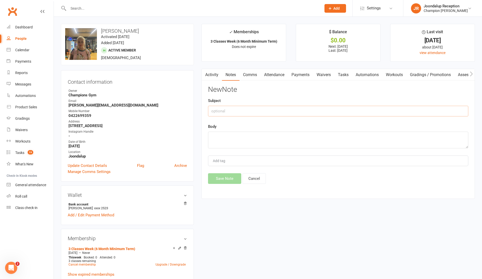
click at [315, 109] on input "text" at bounding box center [338, 111] width 260 height 11
type input "Cancellation"
click at [297, 146] on textarea at bounding box center [338, 140] width 260 height 17
paste textarea "Just sending through an email as requested in regards to my membership end date…"
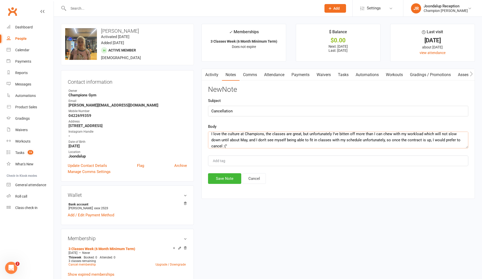
scroll to position [52, 0]
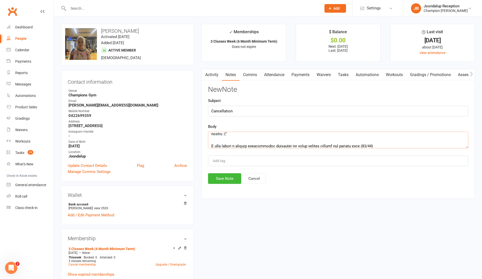
type textarea "Keely's email: "Just sending through an email as requested in regards to my mem…"
click at [231, 177] on button "Save Note" at bounding box center [224, 178] width 33 height 11
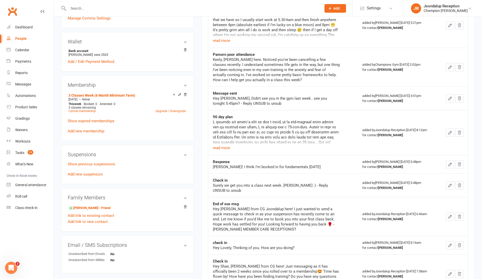
scroll to position [157, 0]
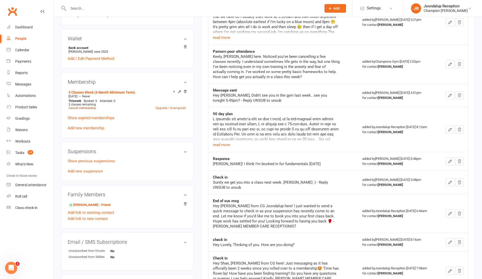
click at [85, 108] on link "Cancel membership" at bounding box center [81, 108] width 27 height 4
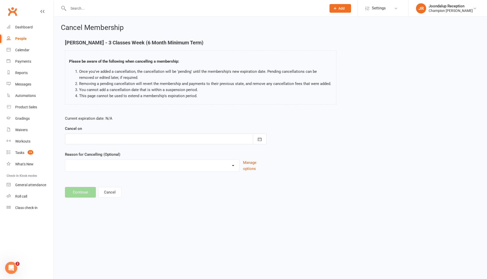
click at [262, 146] on form "Current expiration date: N/A Cancel on October 2025 Sun Mon Tue Wed Thu Fri Sat…" at bounding box center [166, 143] width 202 height 56
click at [260, 143] on button "button" at bounding box center [260, 139] width 14 height 11
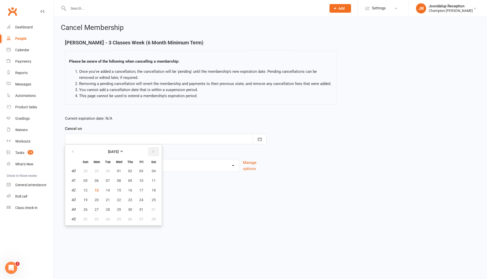
click at [157, 151] on button "button" at bounding box center [153, 151] width 11 height 9
click at [127, 208] on button "27" at bounding box center [130, 209] width 11 height 9
type input "27 Nov 2025"
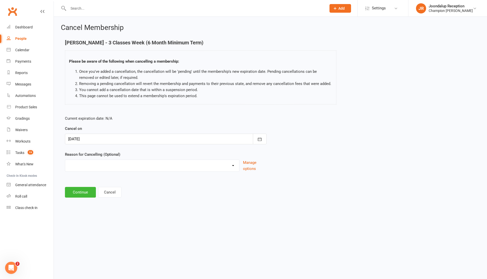
click at [110, 170] on div "Club Transfer Cooling off Period (within 7 days) Debt Collection Downgrading Me…" at bounding box center [152, 166] width 175 height 12
click at [105, 164] on select "Club Transfer Cooling off Period (within 7 days) Debt Collection Downgrading Me…" at bounding box center [152, 165] width 174 height 10
select select "8"
click at [65, 160] on select "Club Transfer Cooling off Period (within 7 days) Debt Collection Downgrading Me…" at bounding box center [152, 165] width 174 height 10
click at [80, 192] on button "Continue" at bounding box center [80, 192] width 31 height 11
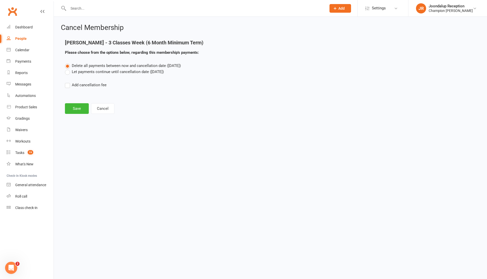
click at [66, 74] on label "Let payments continue until cancellation date (Nov 27, 2025)" at bounding box center [114, 72] width 99 height 6
click at [66, 69] on input "Let payments continue until cancellation date (Nov 27, 2025)" at bounding box center [66, 69] width 3 height 0
click at [74, 105] on button "Save" at bounding box center [77, 108] width 24 height 11
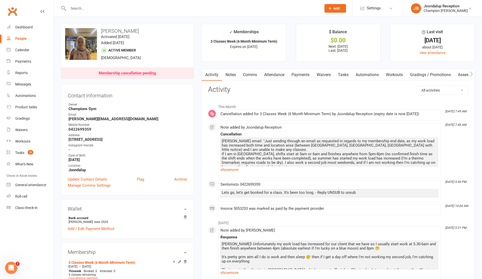
click at [147, 8] on input "text" at bounding box center [192, 8] width 251 height 7
type input "h"
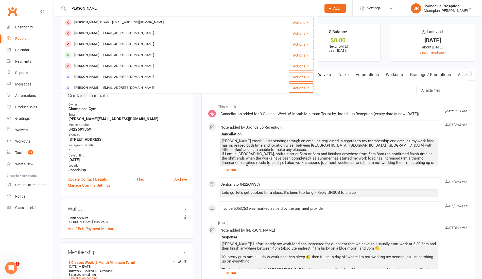
type input "chris"
click at [128, 57] on div "chriswirth88@hotmail.com" at bounding box center [128, 54] width 55 height 7
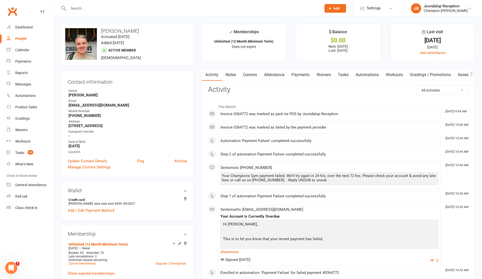
click at [296, 72] on link "Payments" at bounding box center [300, 75] width 25 height 12
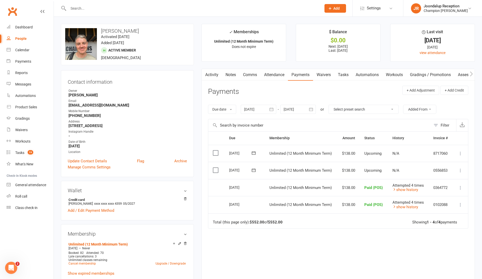
click at [296, 72] on link "Payments" at bounding box center [300, 75] width 25 height 12
click at [309, 106] on button "button" at bounding box center [311, 109] width 9 height 9
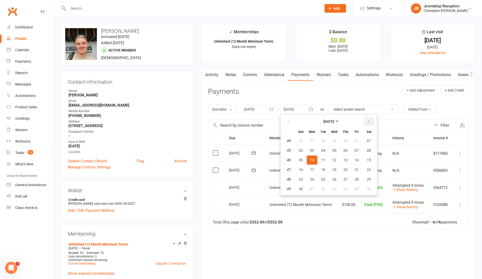
click at [371, 122] on button "button" at bounding box center [369, 121] width 11 height 9
click at [355, 152] on span "09" at bounding box center [357, 150] width 4 height 4
type input "09 Jan 2026"
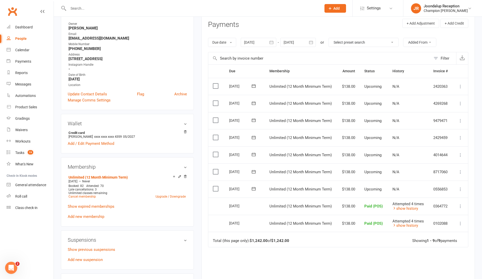
scroll to position [66, 0]
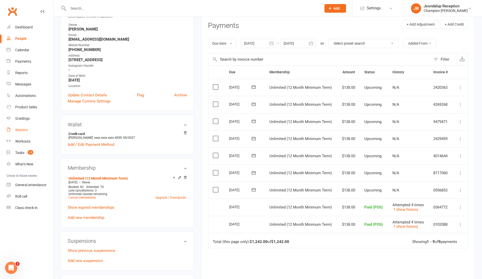
click at [22, 134] on link "Waivers" at bounding box center [30, 129] width 47 height 11
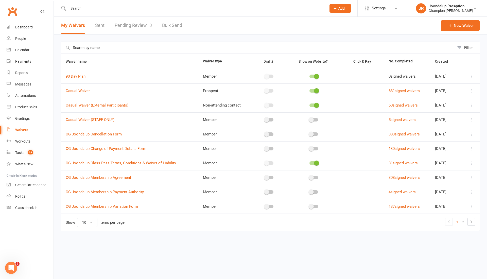
click at [472, 133] on icon at bounding box center [472, 134] width 5 height 5
click at [455, 160] on link "Copy external link to clipboard" at bounding box center [445, 164] width 60 height 10
click at [105, 11] on input "text" at bounding box center [195, 8] width 256 height 7
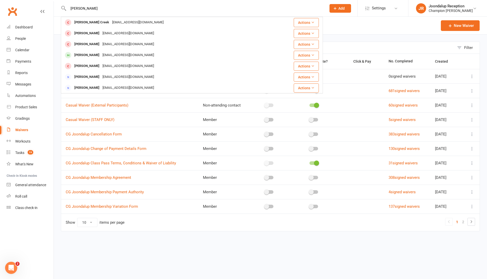
type input "chris"
click at [101, 53] on div "chriswirth88@hotmail.com" at bounding box center [128, 54] width 55 height 7
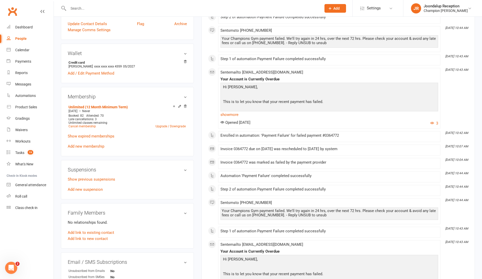
scroll to position [140, 0]
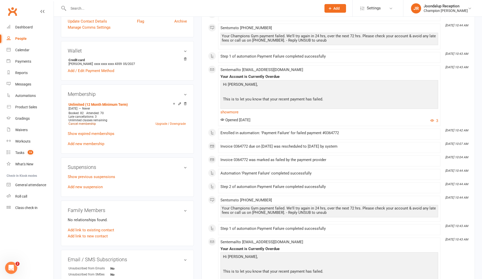
click at [84, 124] on link "Cancel membership" at bounding box center [81, 124] width 27 height 4
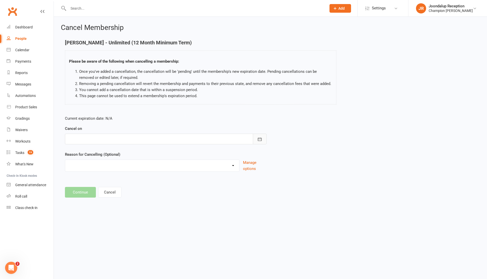
click at [255, 140] on button "button" at bounding box center [260, 139] width 14 height 11
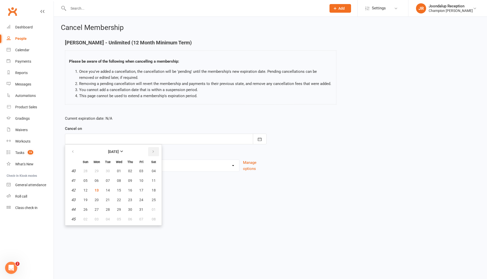
click at [154, 152] on icon "button" at bounding box center [153, 152] width 4 height 4
click at [121, 187] on button "12" at bounding box center [119, 190] width 11 height 9
type input "12 Nov 2025"
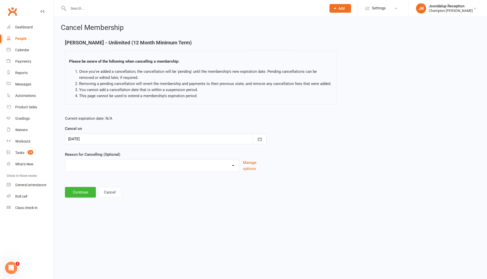
click at [109, 166] on select "Club Transfer Cooling off Period (within 7 days) Debt Collection Downgrading Me…" at bounding box center [152, 165] width 174 height 10
select select "8"
click at [65, 160] on select "Club Transfer Cooling off Period (within 7 days) Debt Collection Downgrading Me…" at bounding box center [152, 165] width 174 height 10
click at [76, 193] on button "Continue" at bounding box center [80, 192] width 31 height 11
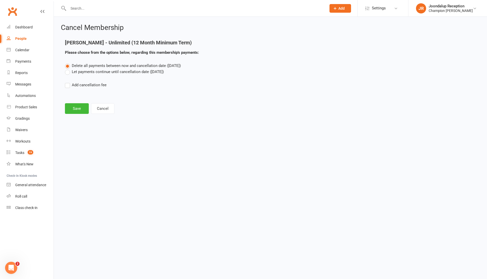
click at [70, 70] on label "Let payments continue until cancellation date (Nov 12, 2025)" at bounding box center [114, 72] width 99 height 6
click at [68, 69] on input "Let payments continue until cancellation date (Nov 12, 2025)" at bounding box center [66, 69] width 3 height 0
click at [72, 104] on button "Save" at bounding box center [77, 108] width 24 height 11
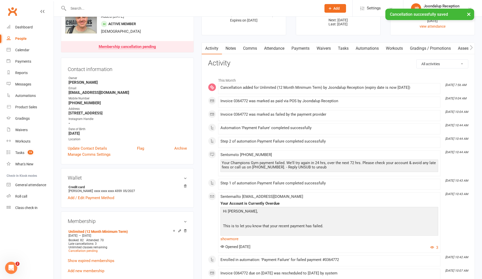
scroll to position [32, 0]
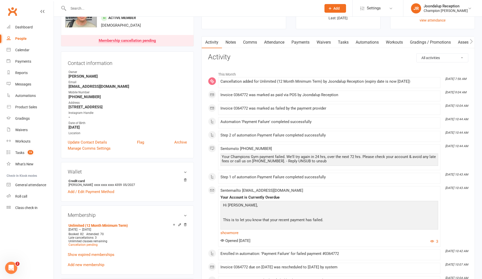
click at [97, 255] on link "Show expired memberships" at bounding box center [91, 254] width 47 height 5
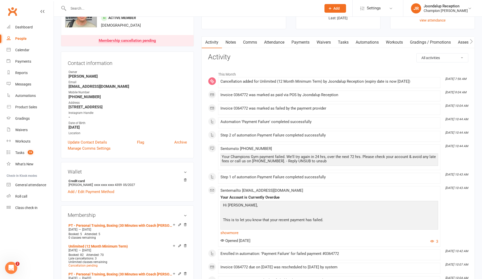
click at [234, 43] on link "Notes" at bounding box center [231, 43] width 18 height 12
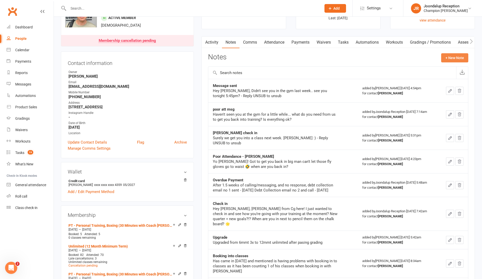
click at [457, 57] on button "+ New Note" at bounding box center [454, 57] width 27 height 9
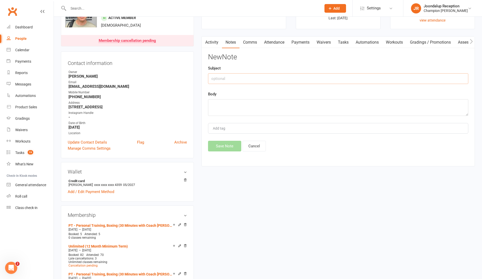
click at [326, 73] on input "text" at bounding box center [338, 78] width 260 height 11
type input "Cancellation"
click at [320, 111] on textarea at bounding box center [338, 107] width 260 height 17
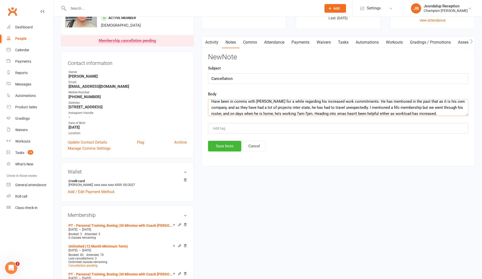
scroll to position [9, 0]
type textarea "Have been in comms with Chris for a while regarding his increased work commitme…"
click at [234, 147] on button "Save Note" at bounding box center [224, 146] width 33 height 11
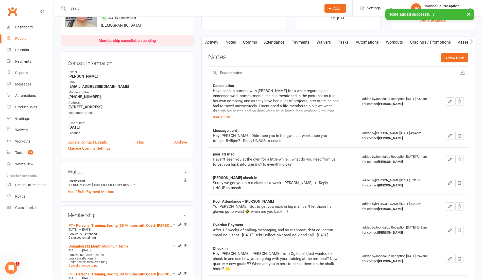
click at [304, 46] on link "Payments" at bounding box center [300, 43] width 25 height 12
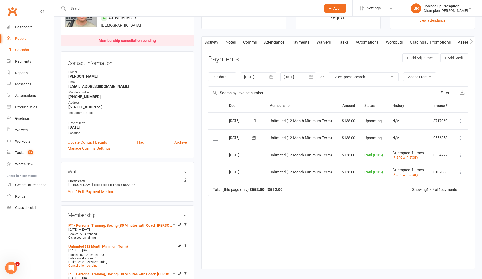
click at [20, 49] on div "Calendar" at bounding box center [22, 50] width 14 height 4
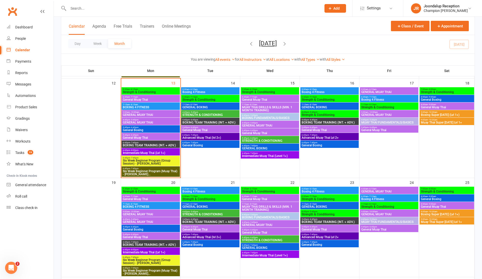
scroll to position [211, 0]
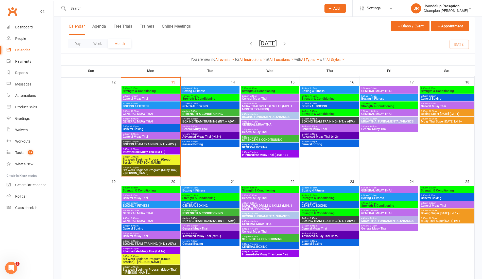
drag, startPoint x: 481, startPoint y: 137, endPoint x: 486, endPoint y: 132, distance: 6.8
click at [482, 132] on html "Prospect Member Non-attending contact Class / event Appointment Grading event T…" at bounding box center [241, 139] width 482 height 700
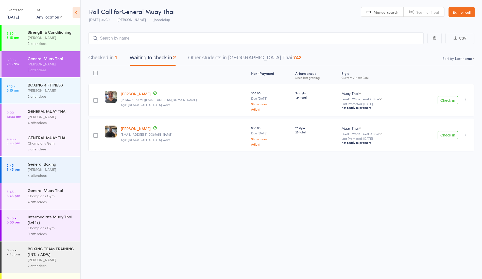
click at [442, 99] on button "Check in" at bounding box center [448, 100] width 20 height 8
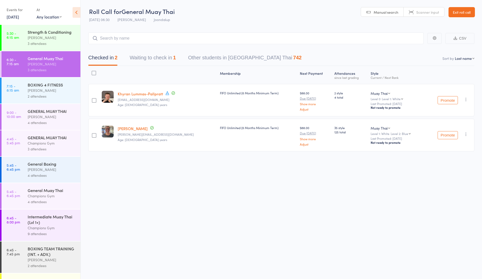
click at [154, 60] on button "Waiting to check in 1" at bounding box center [153, 58] width 46 height 13
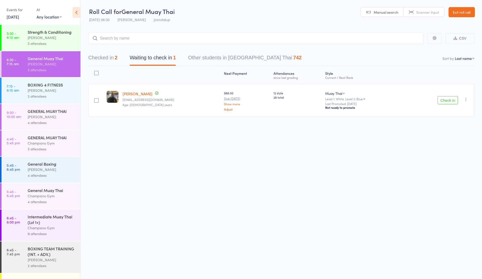
click at [449, 98] on button "Check in" at bounding box center [448, 100] width 20 height 8
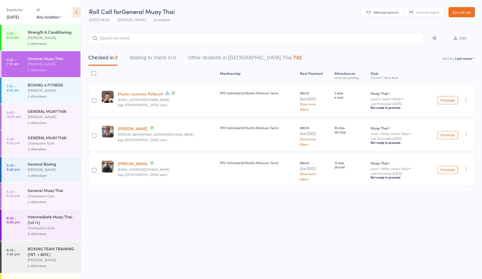
click at [29, 120] on div "[PERSON_NAME]" at bounding box center [52, 117] width 48 height 6
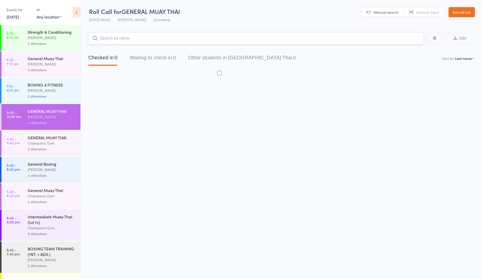
click at [29, 120] on div "[PERSON_NAME]" at bounding box center [52, 117] width 48 height 6
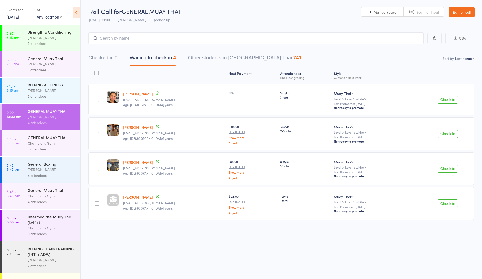
click at [36, 93] on div "[PERSON_NAME]" at bounding box center [52, 91] width 48 height 6
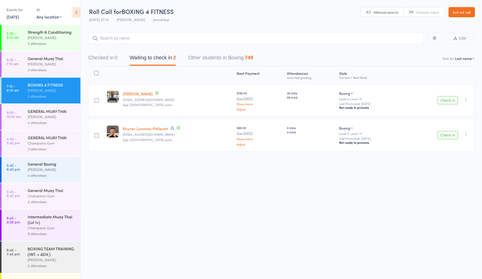
click at [442, 133] on button "Check in" at bounding box center [448, 135] width 20 height 8
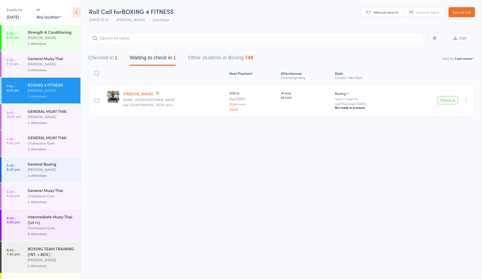
click at [452, 102] on button "Check in" at bounding box center [448, 100] width 20 height 8
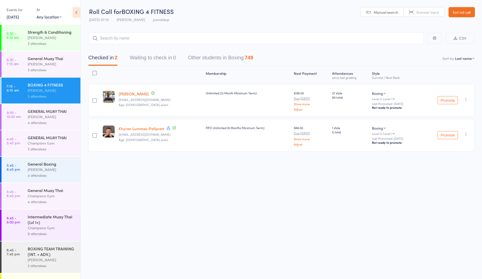
click at [69, 114] on div "GENERAL MUAY THAI" at bounding box center [52, 111] width 48 height 6
